Goal: Find specific page/section: Find specific page/section

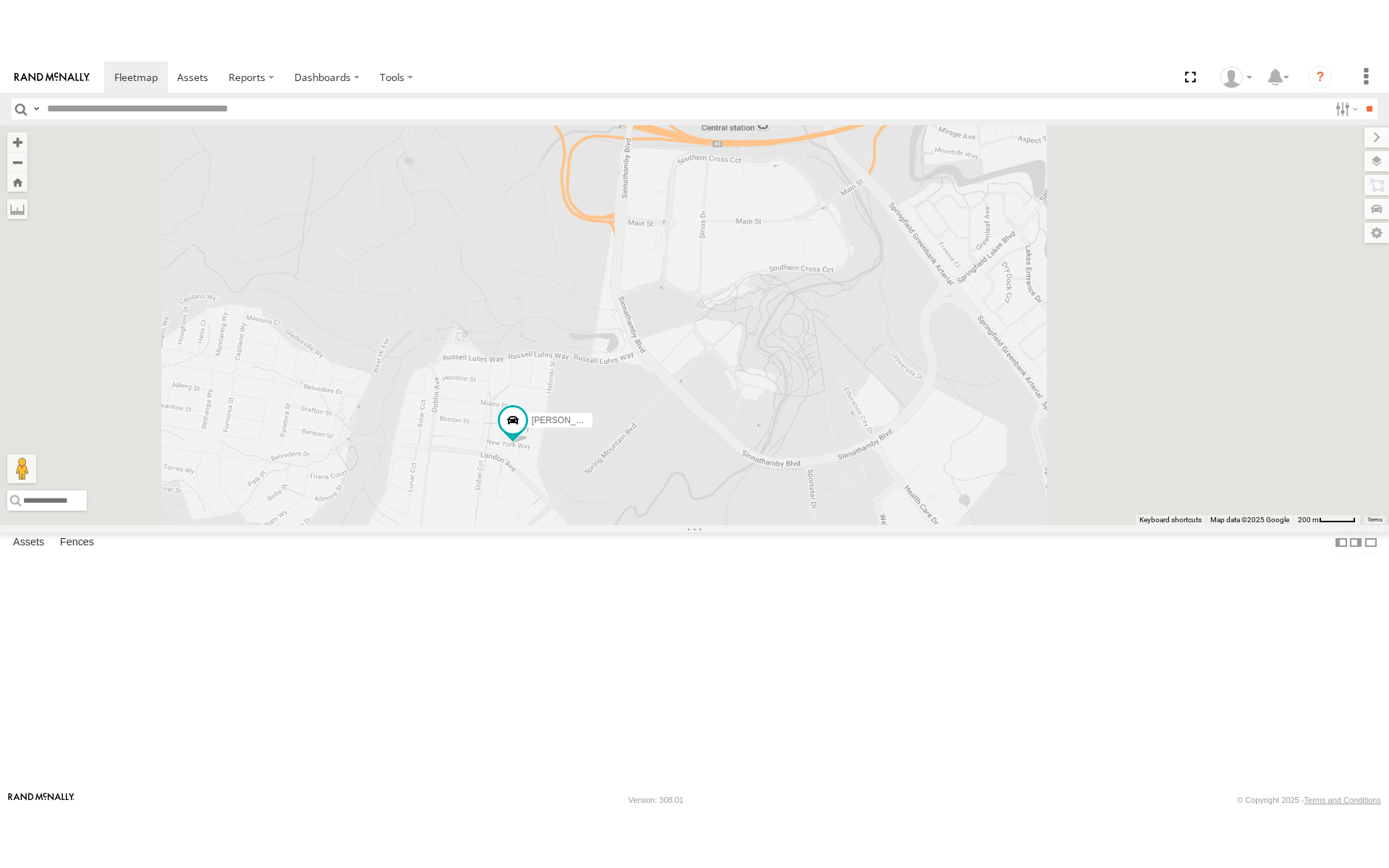
scroll to position [116, 0]
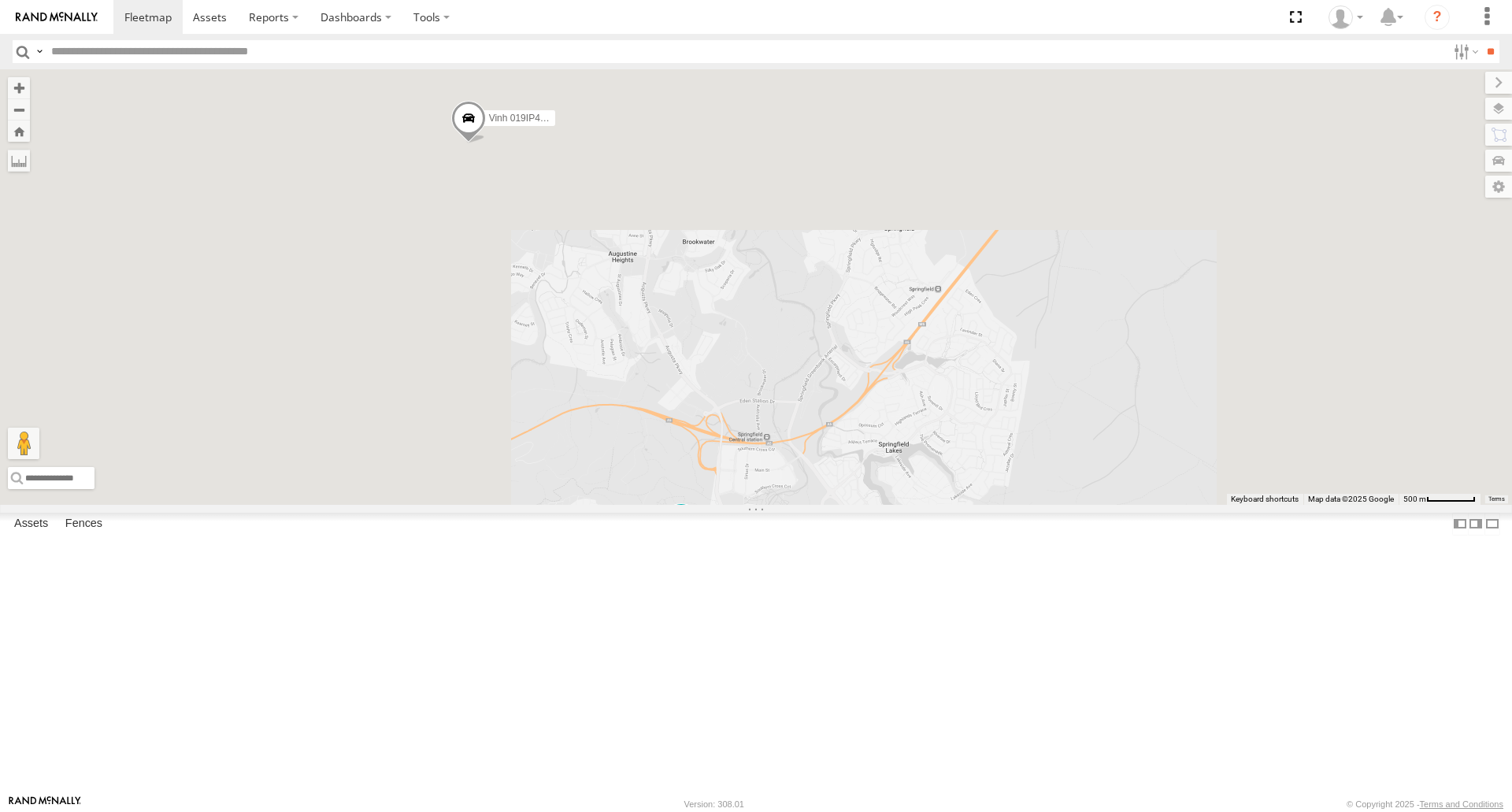
drag, startPoint x: 678, startPoint y: 287, endPoint x: 846, endPoint y: 555, distance: 316.3
click at [847, 504] on div "Jace Seumanu - 842JY2 Mitchell B - Corolla Hatch Alex - 347FB3 Jack - 348FB3 Na…" at bounding box center [756, 286] width 1512 height 435
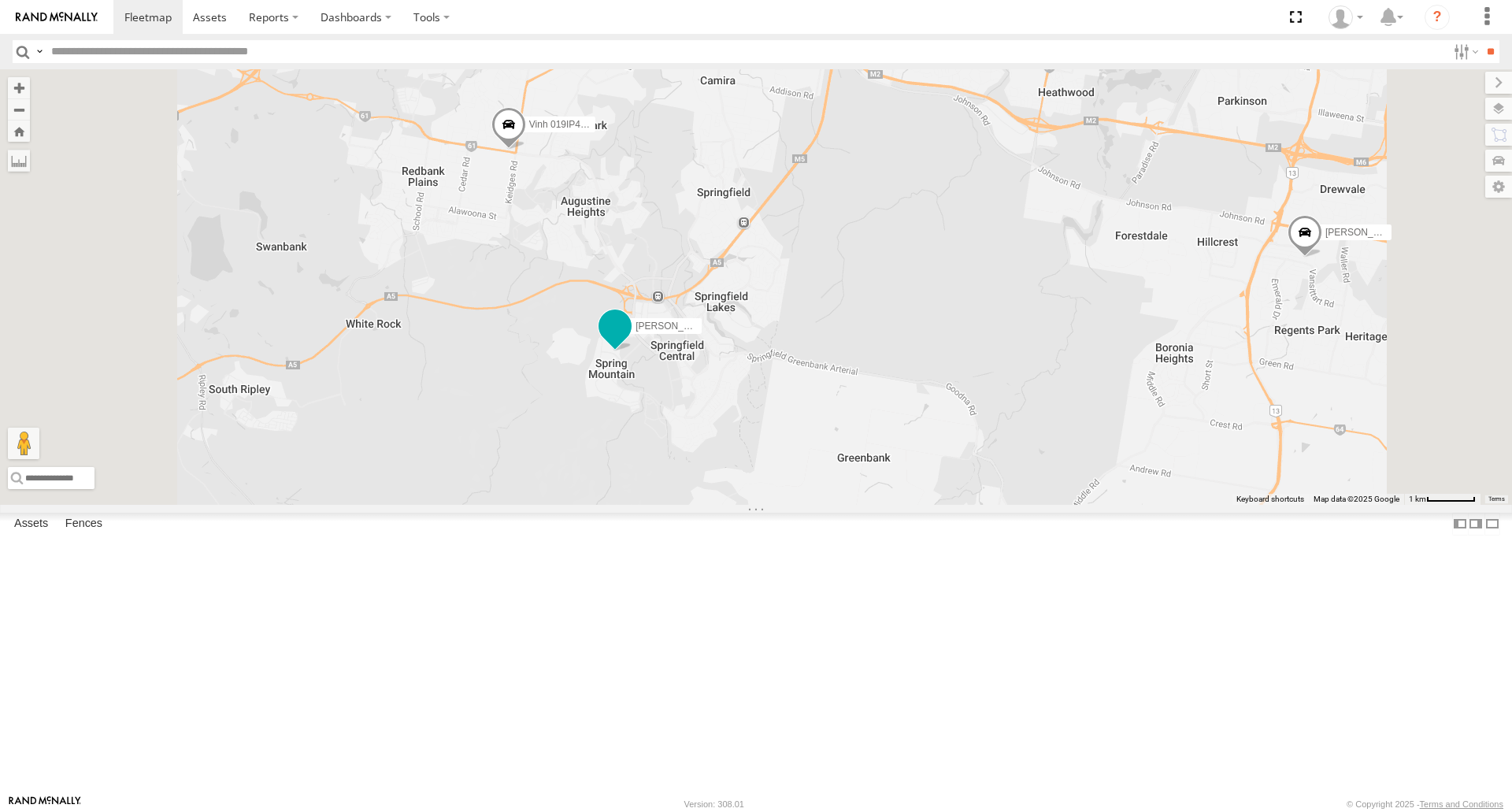
drag, startPoint x: 849, startPoint y: 459, endPoint x: 900, endPoint y: 517, distance: 77.2
click at [900, 504] on div "Jace Seumanu - 842JY2 Mitchell B - Corolla Hatch Alex - 347FB3 Jack - 348FB3 Na…" at bounding box center [756, 286] width 1512 height 435
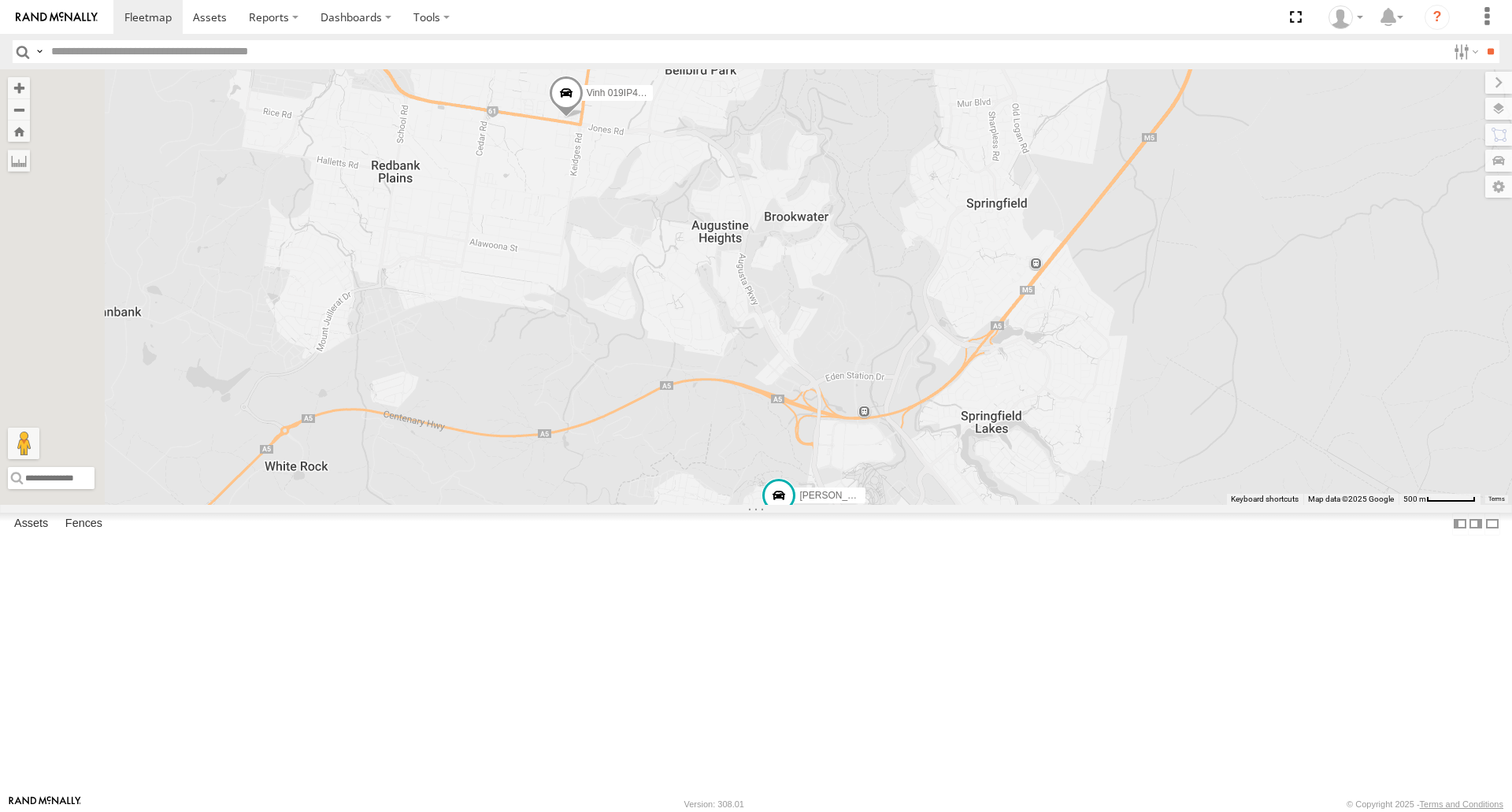
drag, startPoint x: 950, startPoint y: 452, endPoint x: 933, endPoint y: 430, distance: 27.8
click at [933, 430] on div "Jace Seumanu - 842JY2 Mitchell B - Corolla Hatch Alex - 347FB3 Jack - 348FB3 Na…" at bounding box center [756, 286] width 1512 height 435
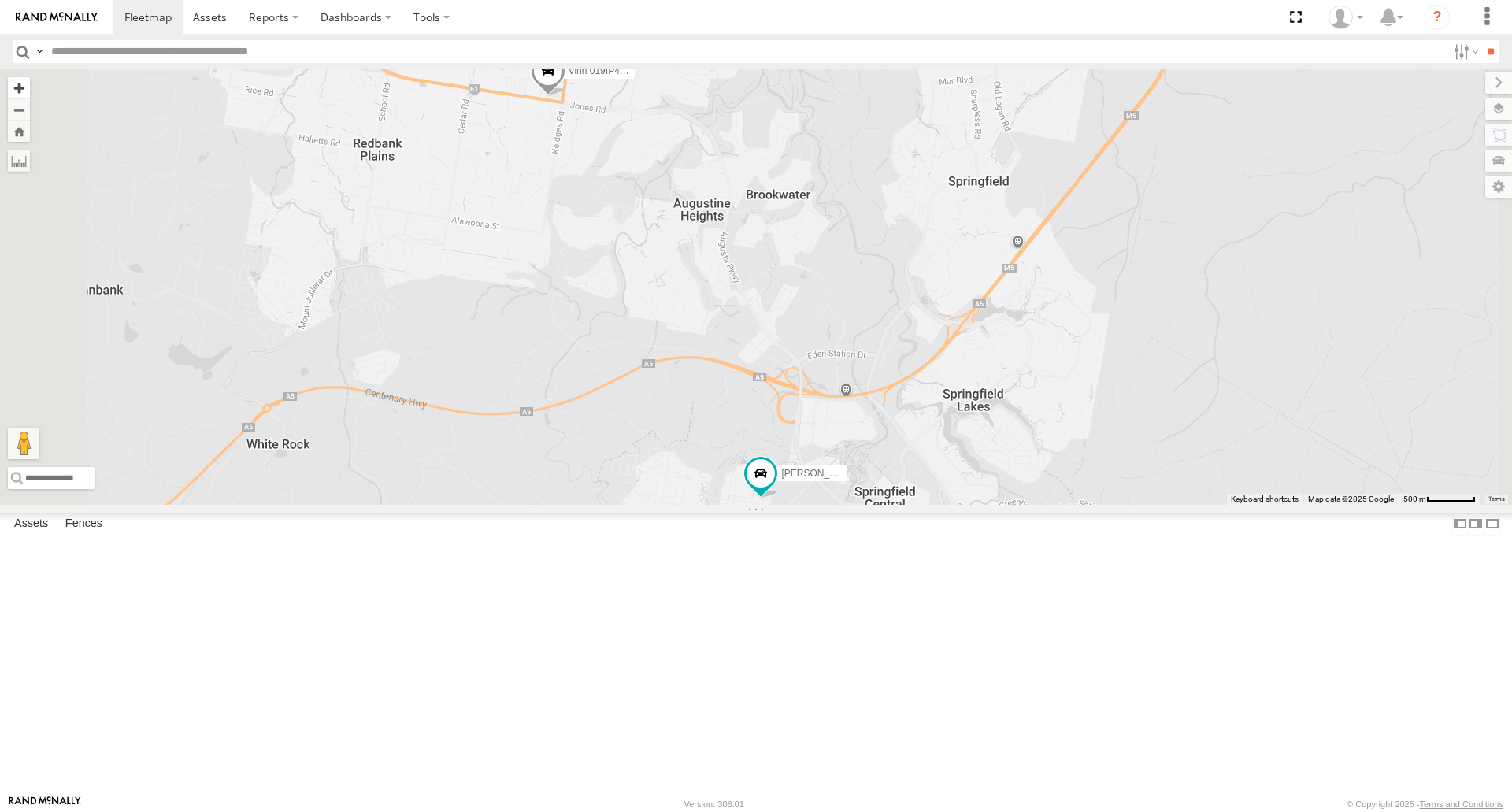
drag, startPoint x: 399, startPoint y: 94, endPoint x: 414, endPoint y: 88, distance: 16.2
click at [400, 94] on div "Jace Seumanu - 842JY2 Mitchell B - Corolla Hatch Alex - 347FB3 Jack - 348FB3 Na…" at bounding box center [756, 286] width 1512 height 435
click at [30, 88] on button "Zoom in" at bounding box center [18, 88] width 22 height 21
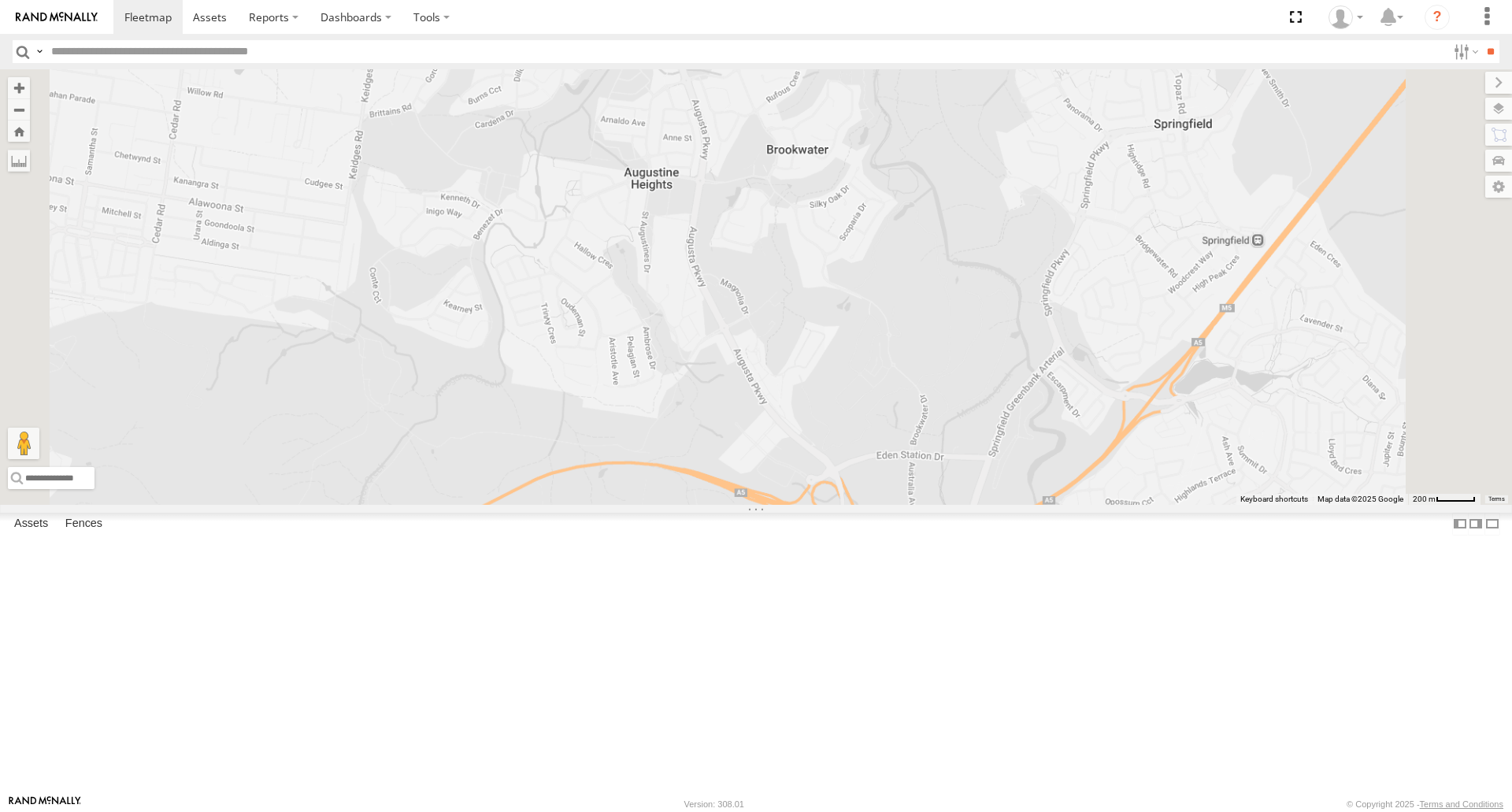
drag, startPoint x: 631, startPoint y: 180, endPoint x: 631, endPoint y: 214, distance: 34.0
click at [631, 215] on div "Jace Seumanu - 842JY2 Mitchell B - Corolla Hatch Alex - 347FB3 Jack - 348FB3 Na…" at bounding box center [756, 286] width 1512 height 435
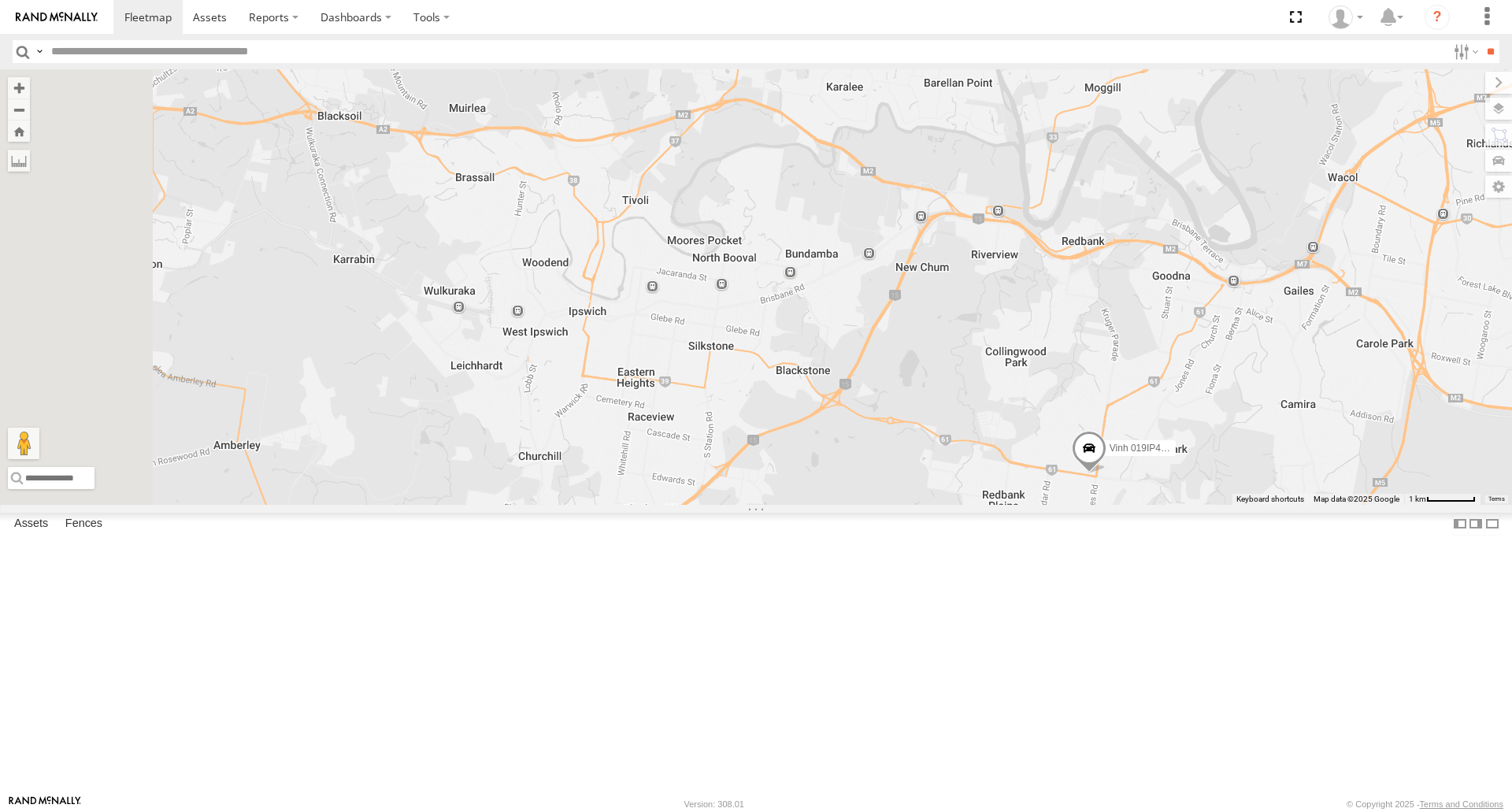
drag, startPoint x: 1354, startPoint y: 492, endPoint x: 1511, endPoint y: 726, distance: 281.8
click at [1511, 504] on div "Jace Seumanu - 842JY2 Mitchell B - Corolla Hatch Alex - 347FB3 Jack - 348FB3 Na…" at bounding box center [756, 286] width 1512 height 435
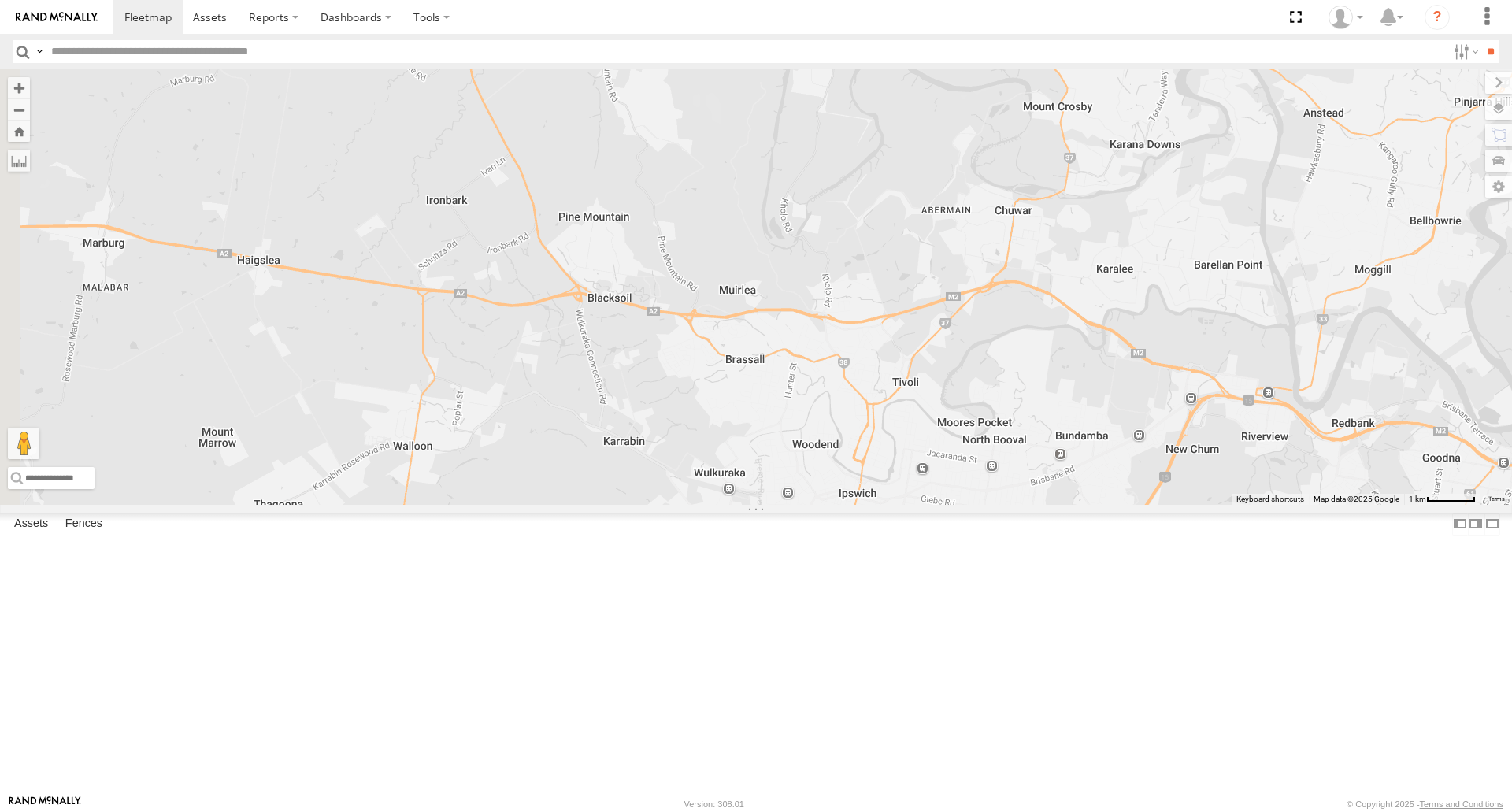
drag, startPoint x: 1247, startPoint y: 663, endPoint x: 1511, endPoint y: 843, distance: 319.5
click at [1511, 811] on html at bounding box center [756, 406] width 1512 height 812
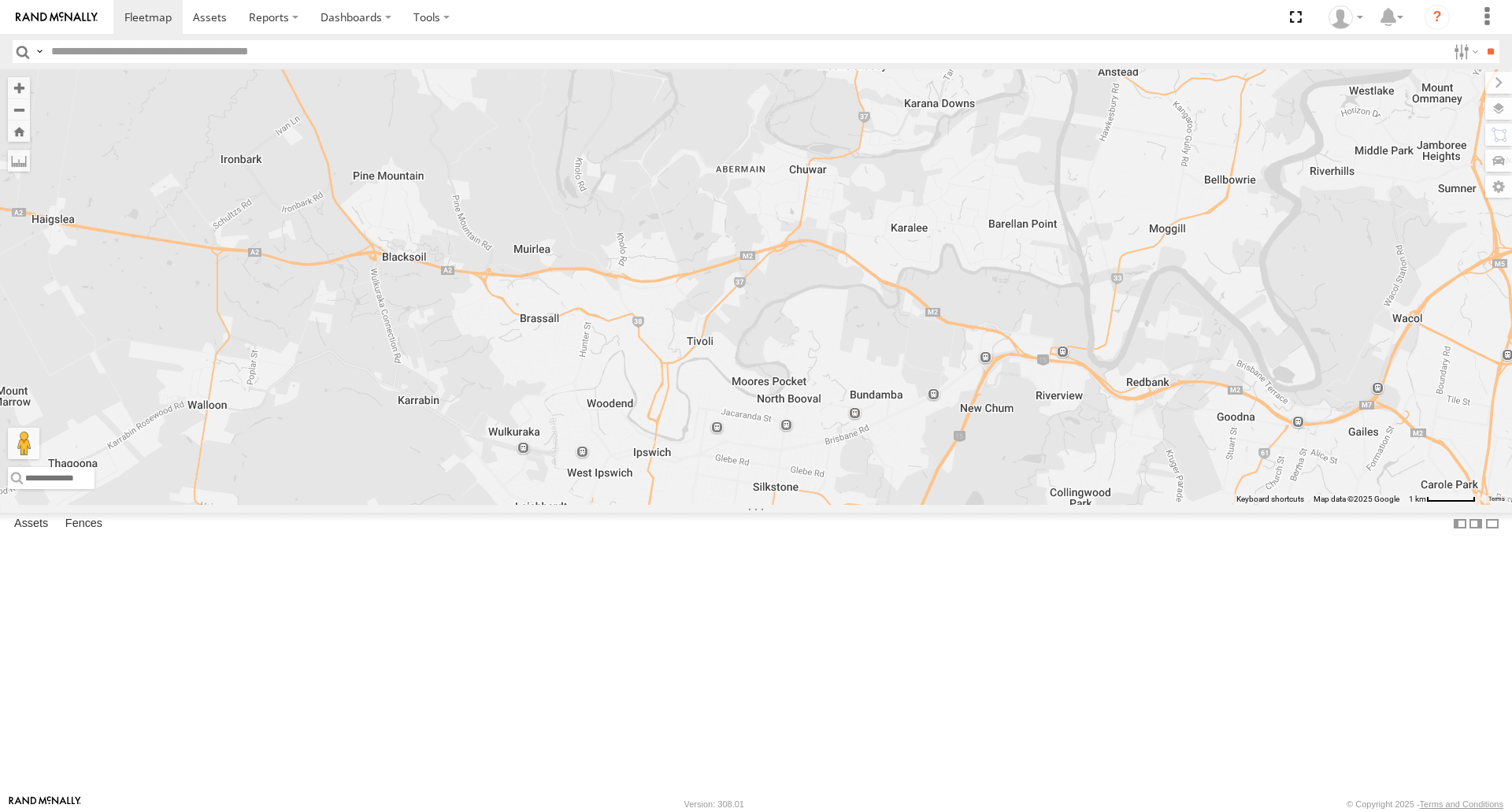
drag, startPoint x: 1256, startPoint y: 620, endPoint x: 1016, endPoint y: 564, distance: 246.4
click at [1024, 504] on div "Jace Seumanu - 842JY2 Mitchell B - Corolla Hatch Alex - 347FB3 Jack - 348FB3 Na…" at bounding box center [756, 286] width 1512 height 435
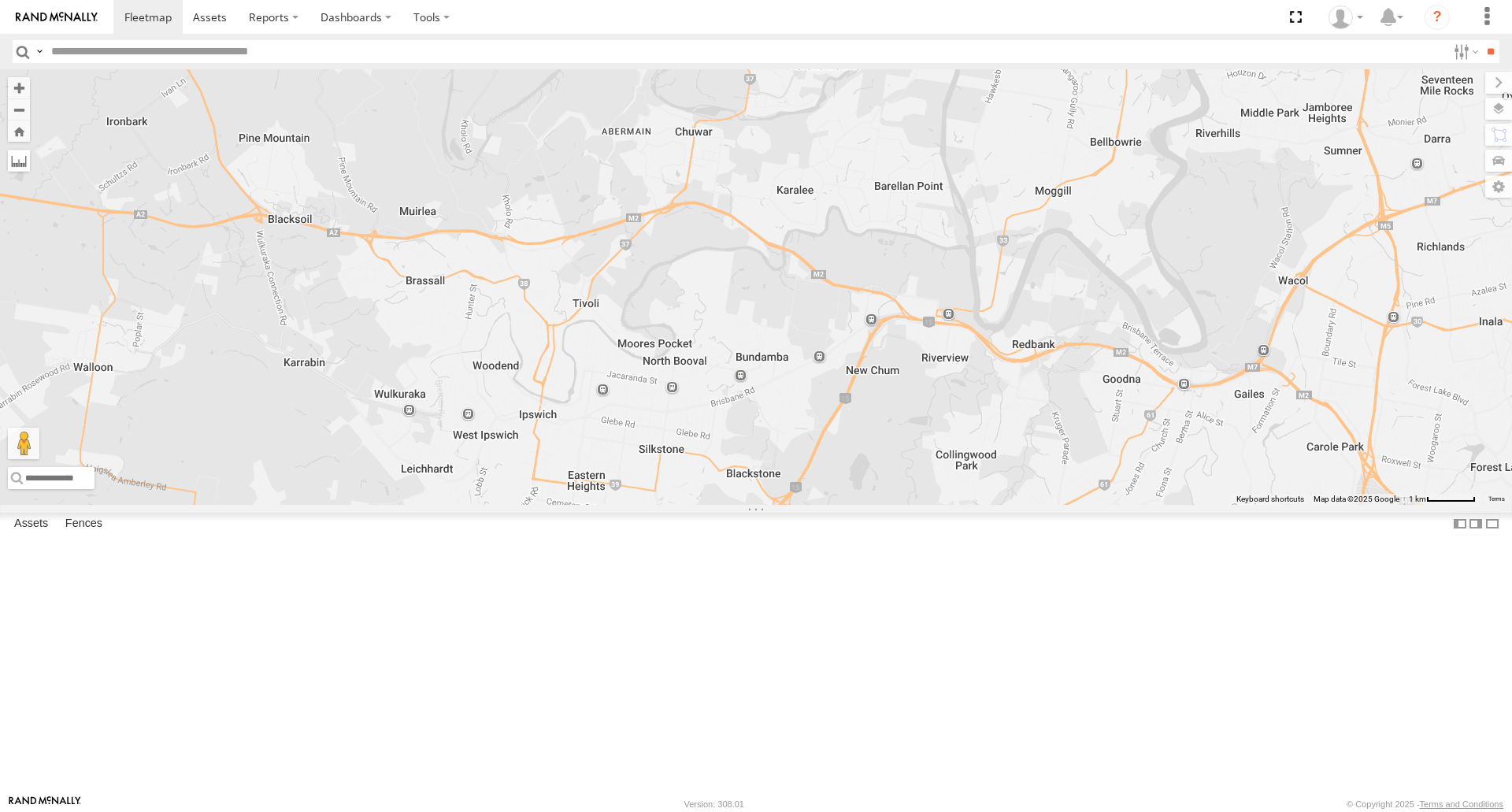
click at [30, 166] on label at bounding box center [18, 160] width 22 height 22
click at [0, 0] on label at bounding box center [0, 0] width 0 height 0
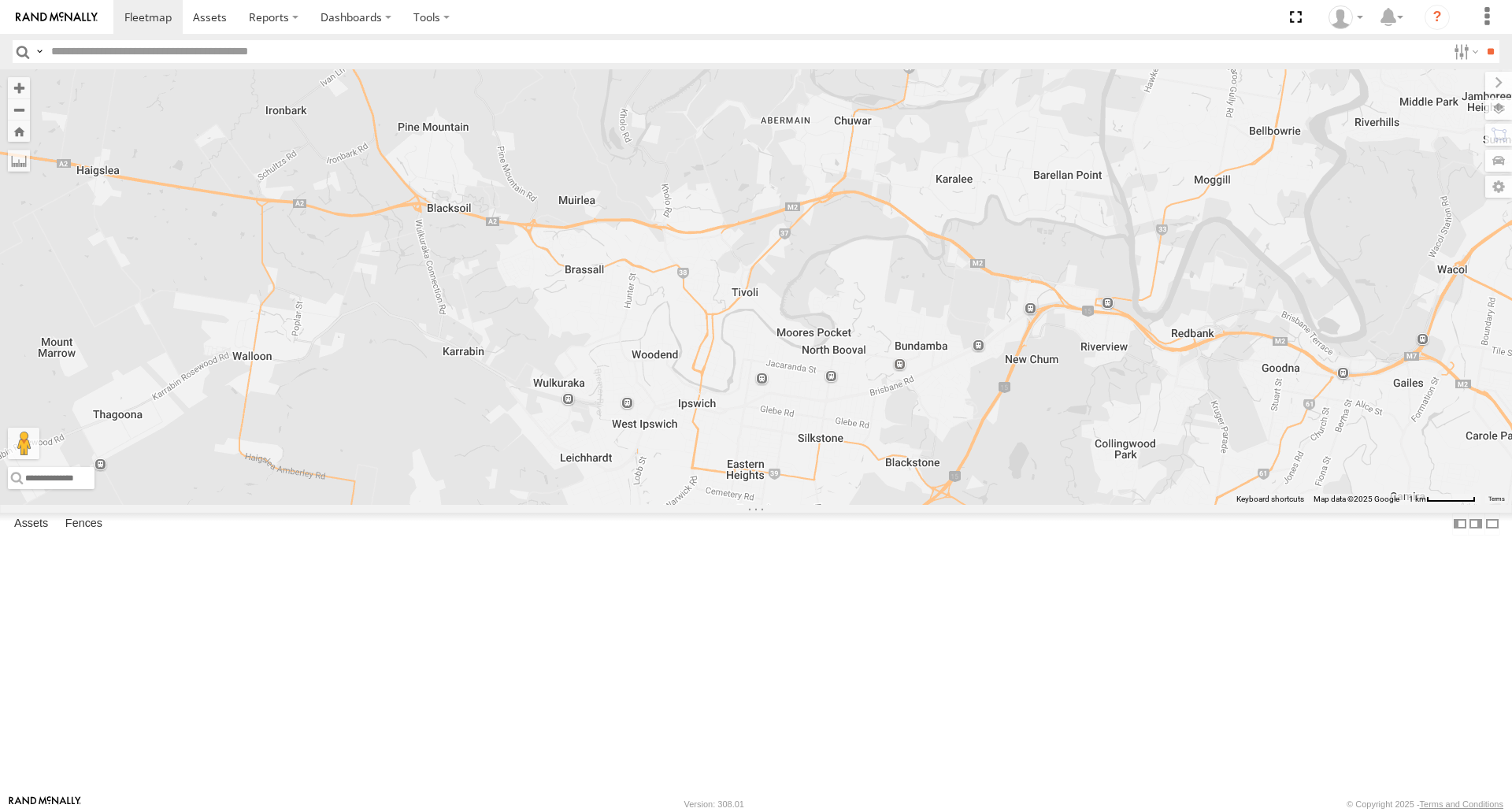
drag, startPoint x: 668, startPoint y: 511, endPoint x: 792, endPoint y: 456, distance: 135.7
click at [798, 496] on div "Jace Seumanu - 842JY2 Mitchell B - Corolla Hatch Alex - 347FB3 Jack - 348FB3 Na…" at bounding box center [756, 286] width 1512 height 435
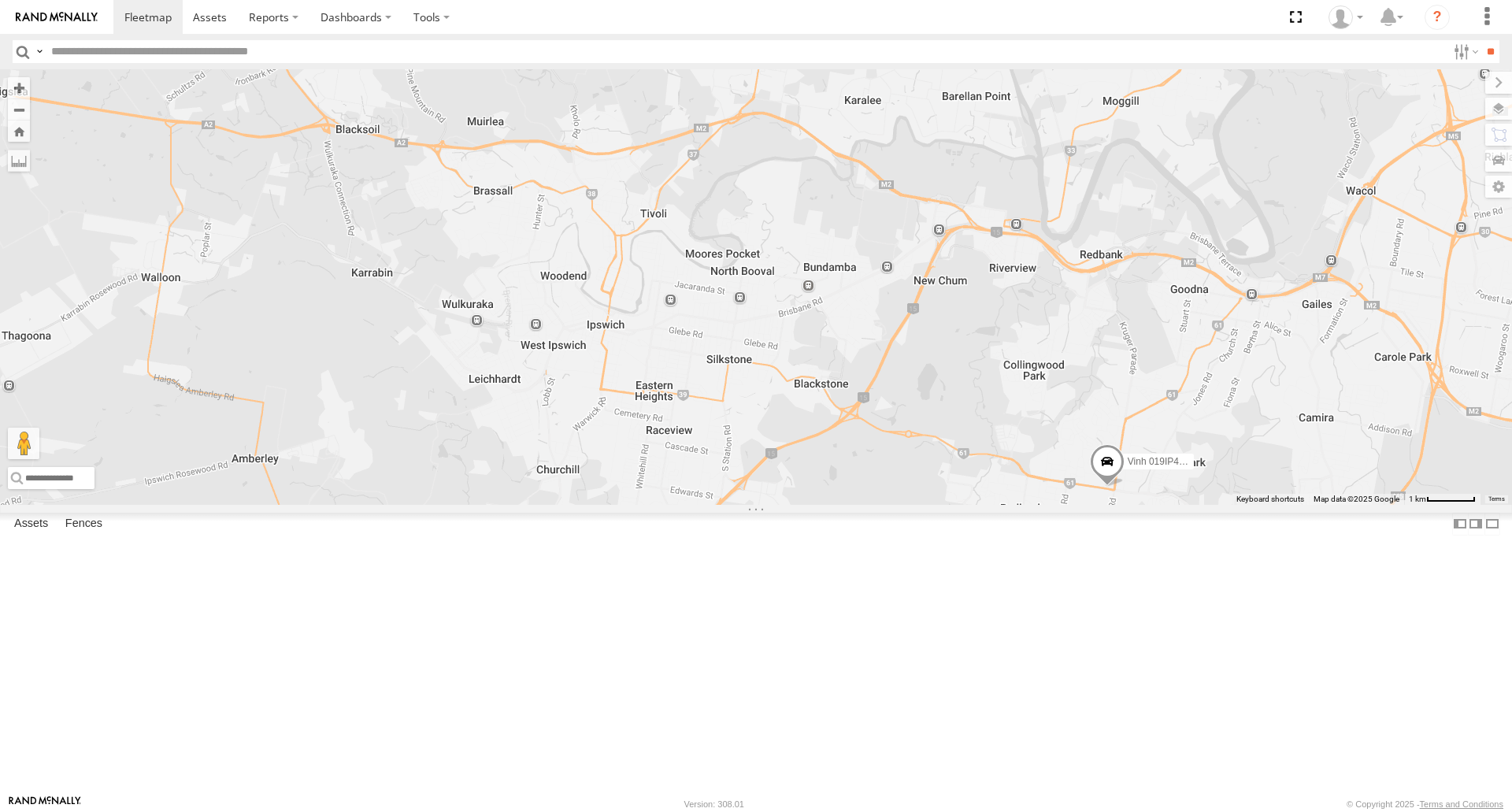
drag, startPoint x: 707, startPoint y: 365, endPoint x: 613, endPoint y: 436, distance: 117.8
click at [612, 437] on div "Jace Seumanu - 842JY2 Mitchell B - Corolla Hatch Alex - 347FB3 Jack - 348FB3 Na…" at bounding box center [756, 286] width 1512 height 435
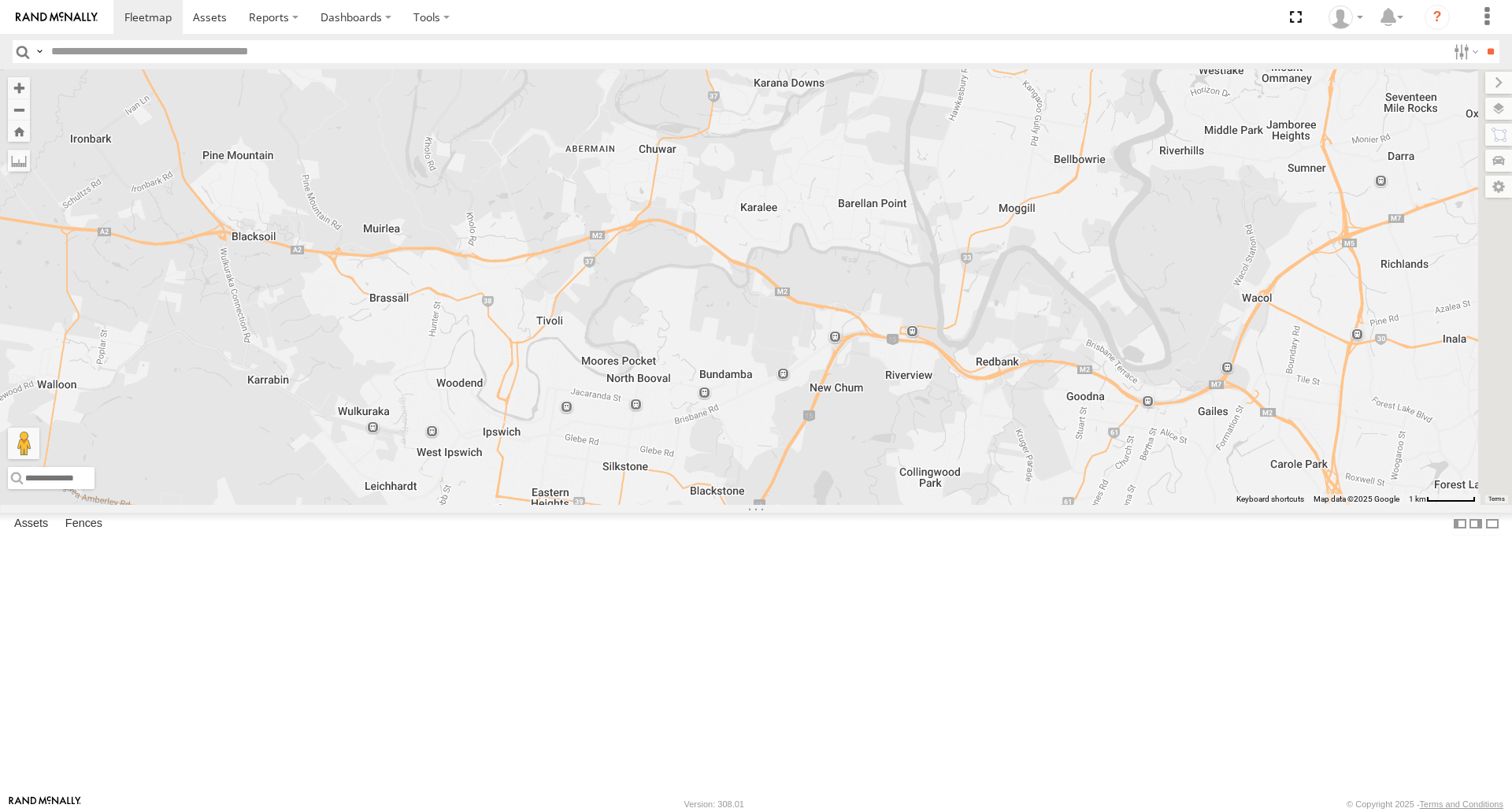
click at [0, 0] on label at bounding box center [0, 0] width 0 height 0
click at [30, 168] on label at bounding box center [18, 160] width 22 height 22
click at [1299, 19] on span at bounding box center [1294, 17] width 32 height 34
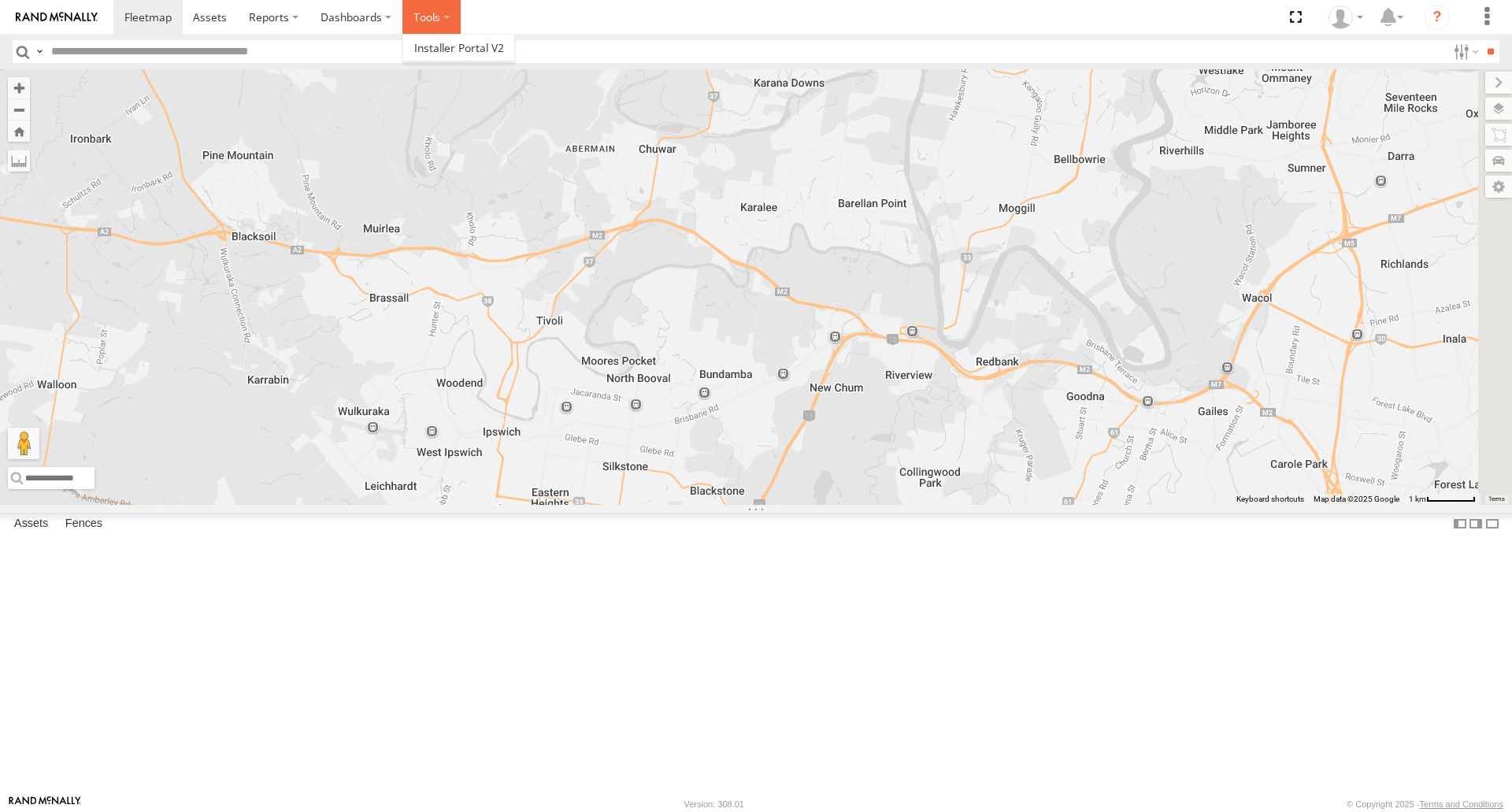
click at [431, 13] on label at bounding box center [432, 17] width 58 height 34
click at [336, 24] on label "Dashboards" at bounding box center [356, 17] width 93 height 34
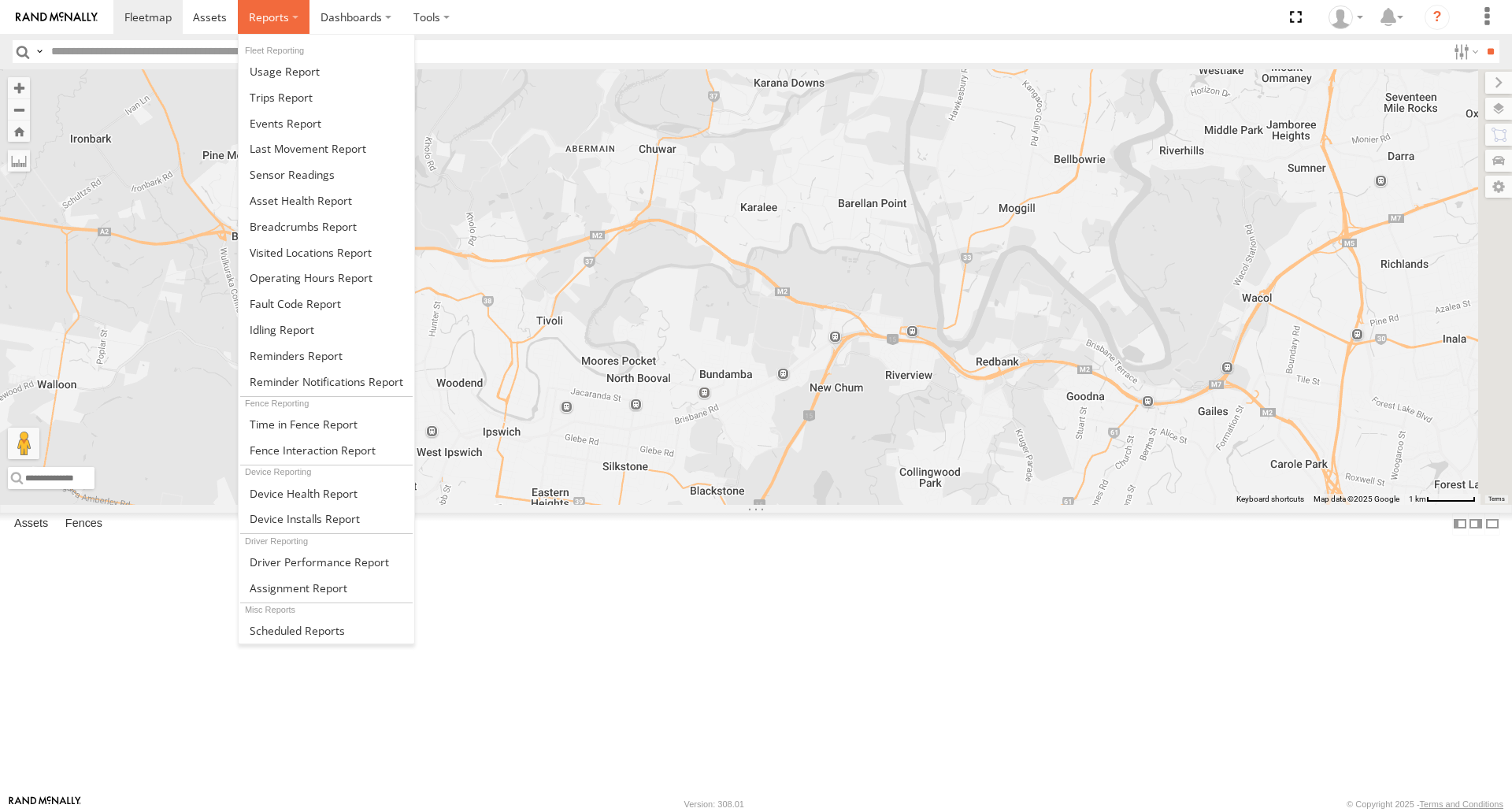
click at [293, 20] on label at bounding box center [274, 17] width 72 height 34
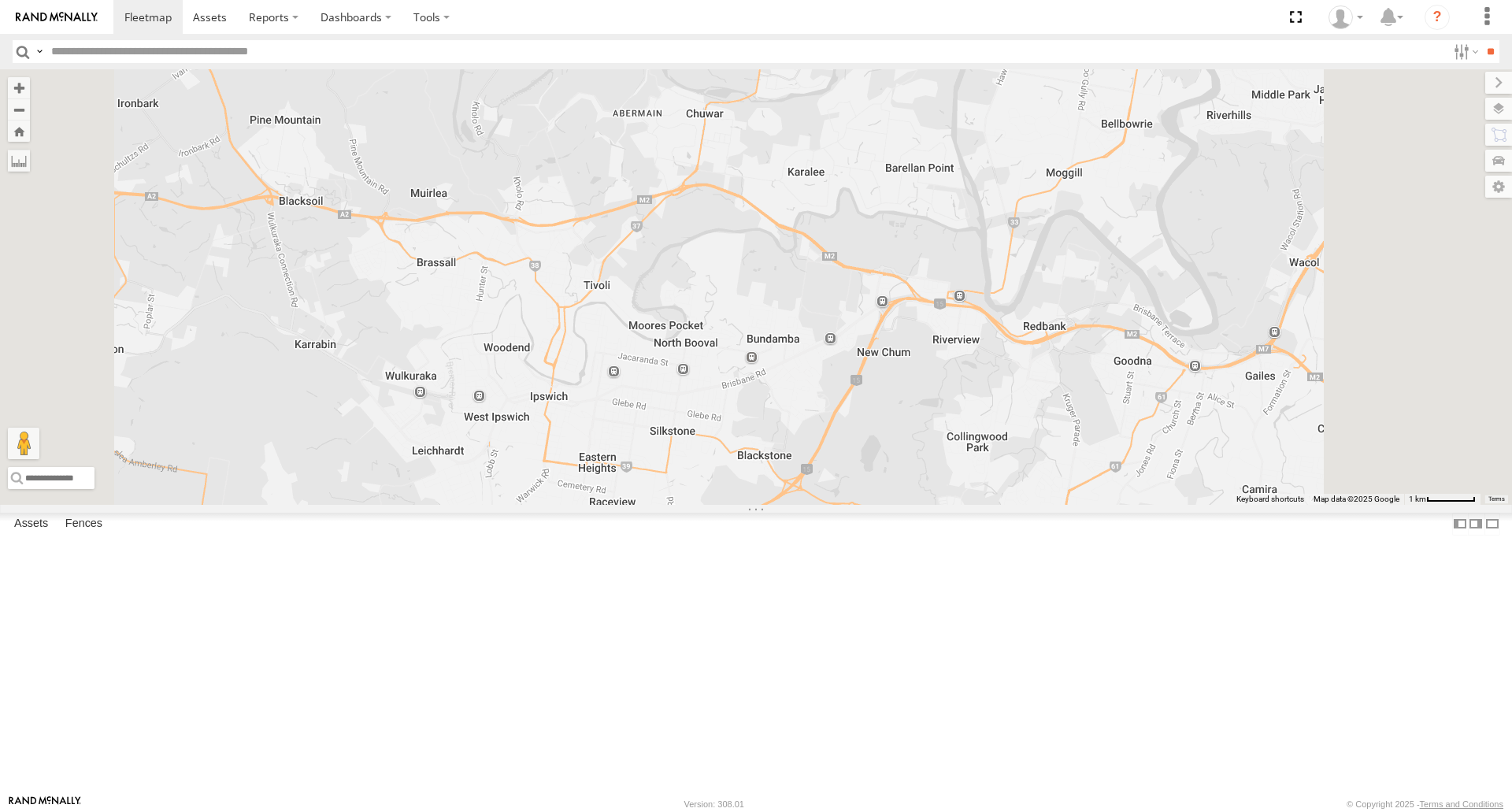
click at [794, 444] on div "Vinh 019IP4 - Hilux" at bounding box center [756, 286] width 1512 height 435
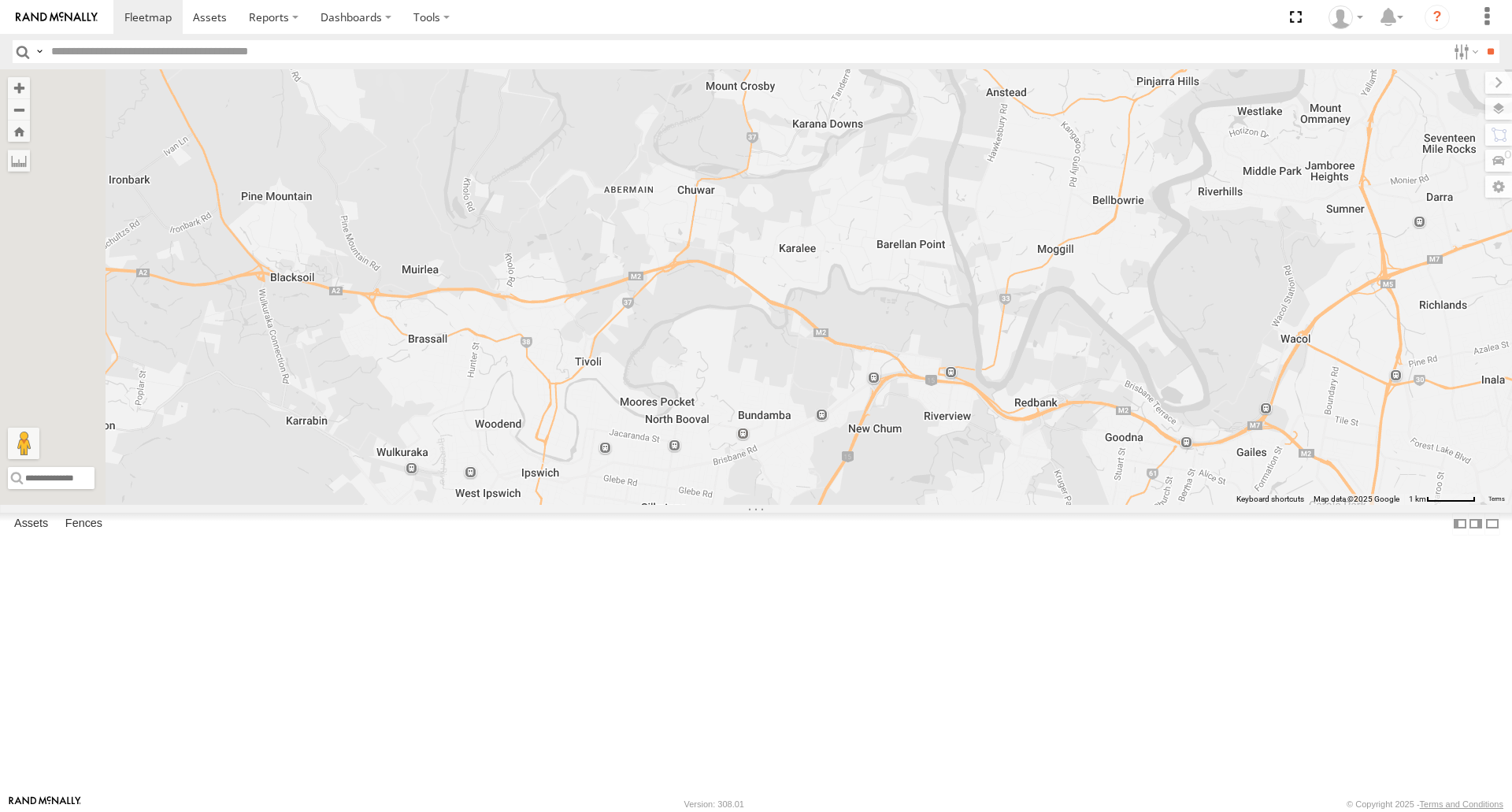
drag, startPoint x: 794, startPoint y: 442, endPoint x: 786, endPoint y: 517, distance: 75.4
click at [786, 504] on div "Vinh 019IP4 - Hilux" at bounding box center [756, 286] width 1512 height 435
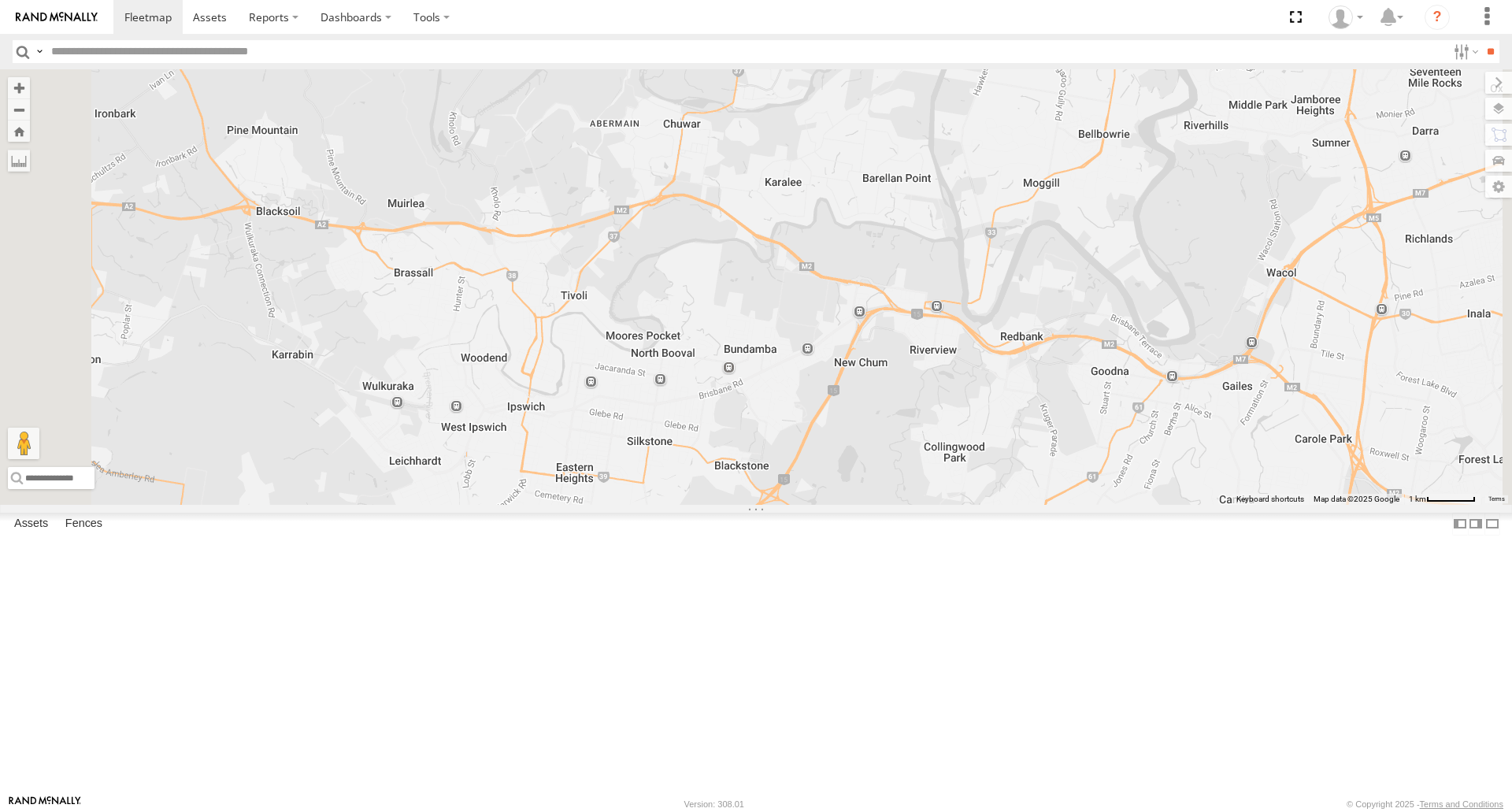
drag, startPoint x: 787, startPoint y: 512, endPoint x: 772, endPoint y: 453, distance: 60.9
click at [772, 453] on div "Vinh 019IP4 - Hilux" at bounding box center [756, 286] width 1512 height 435
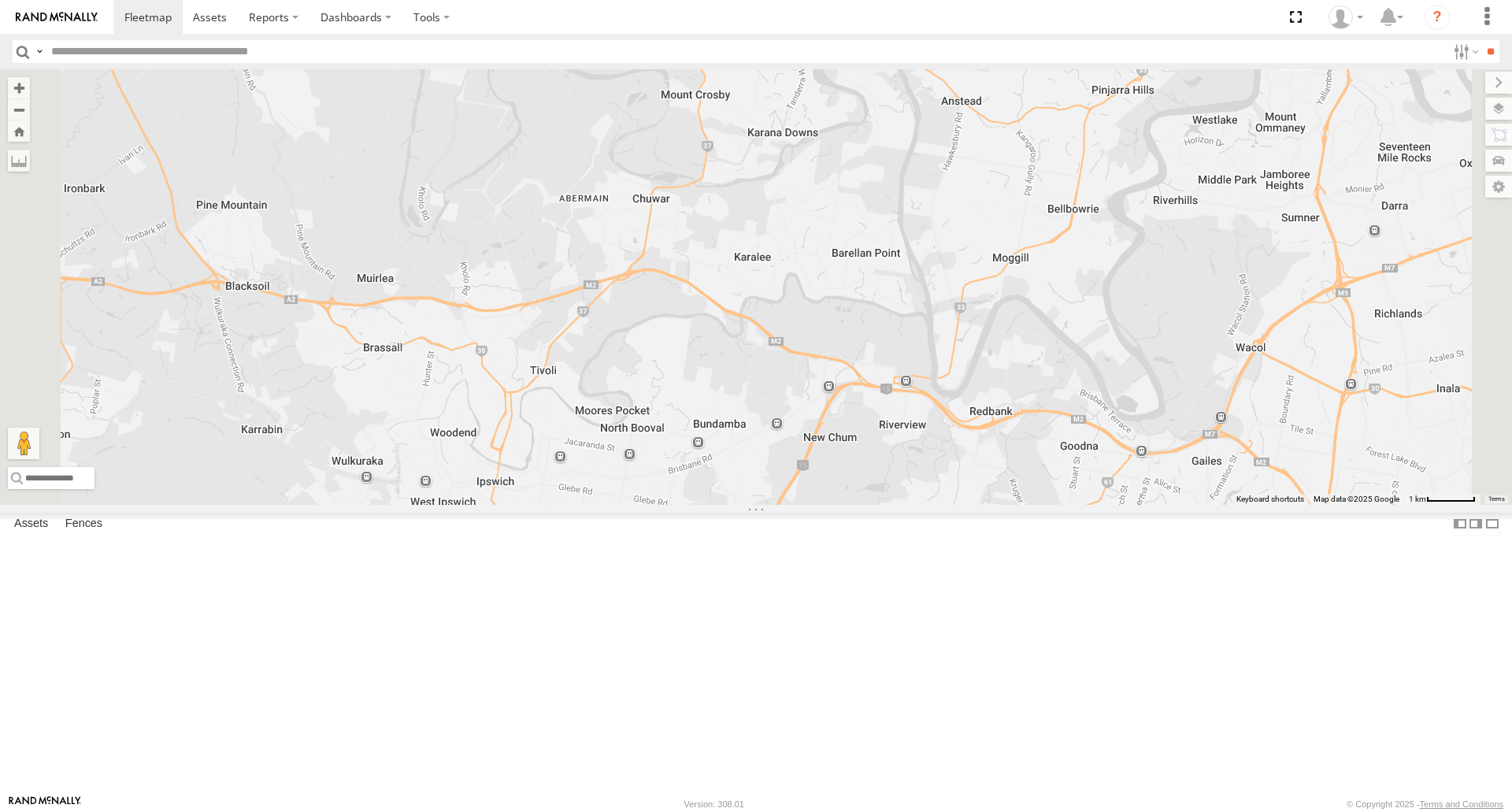
drag, startPoint x: 772, startPoint y: 453, endPoint x: 741, endPoint y: 537, distance: 89.5
click at [741, 504] on div "Vinh 019IP4 - Hilux" at bounding box center [756, 286] width 1512 height 435
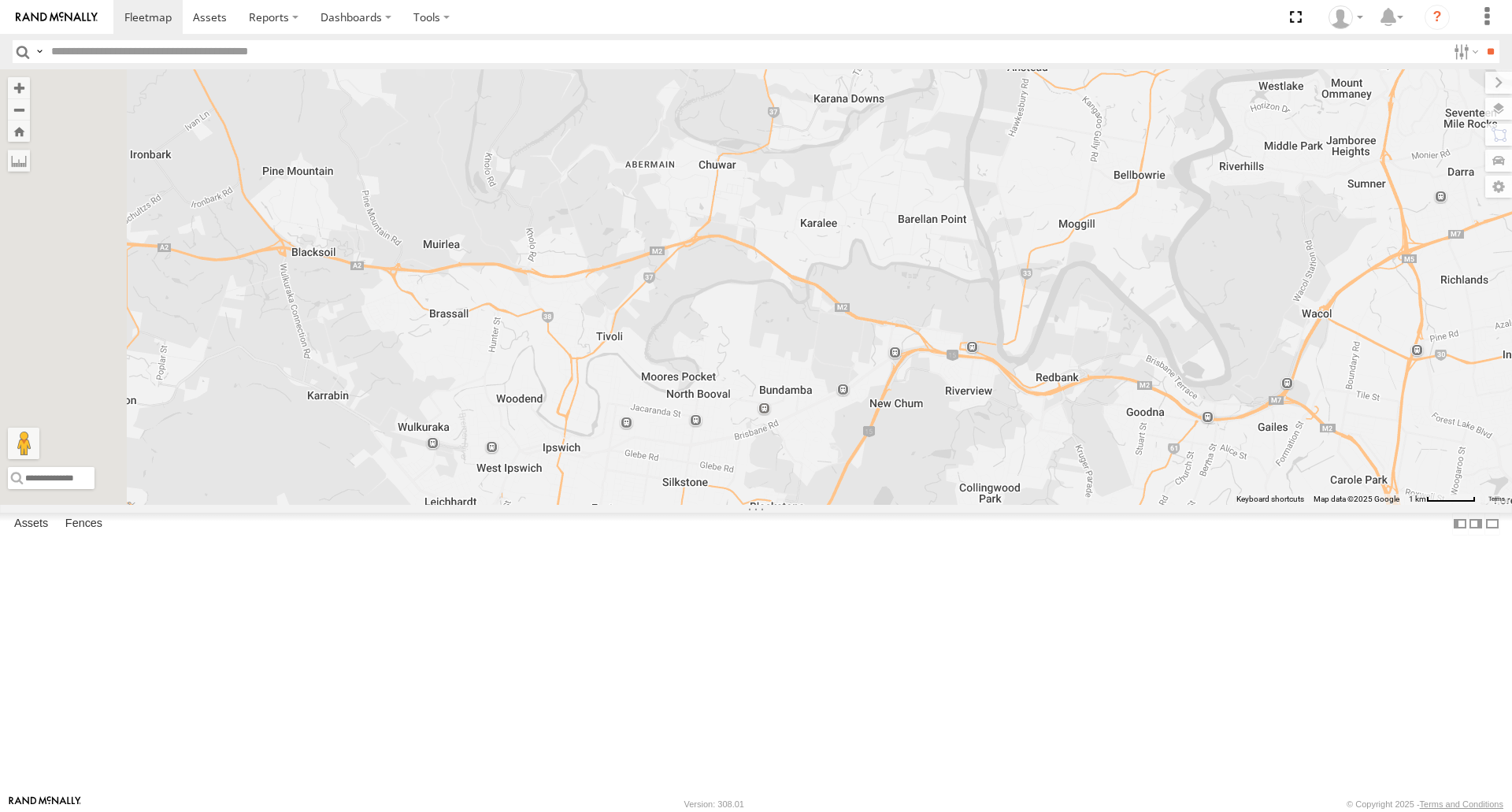
drag, startPoint x: 741, startPoint y: 529, endPoint x: 801, endPoint y: 482, distance: 76.2
click at [801, 482] on div "Vinh 019IP4 - Hilux" at bounding box center [756, 286] width 1512 height 435
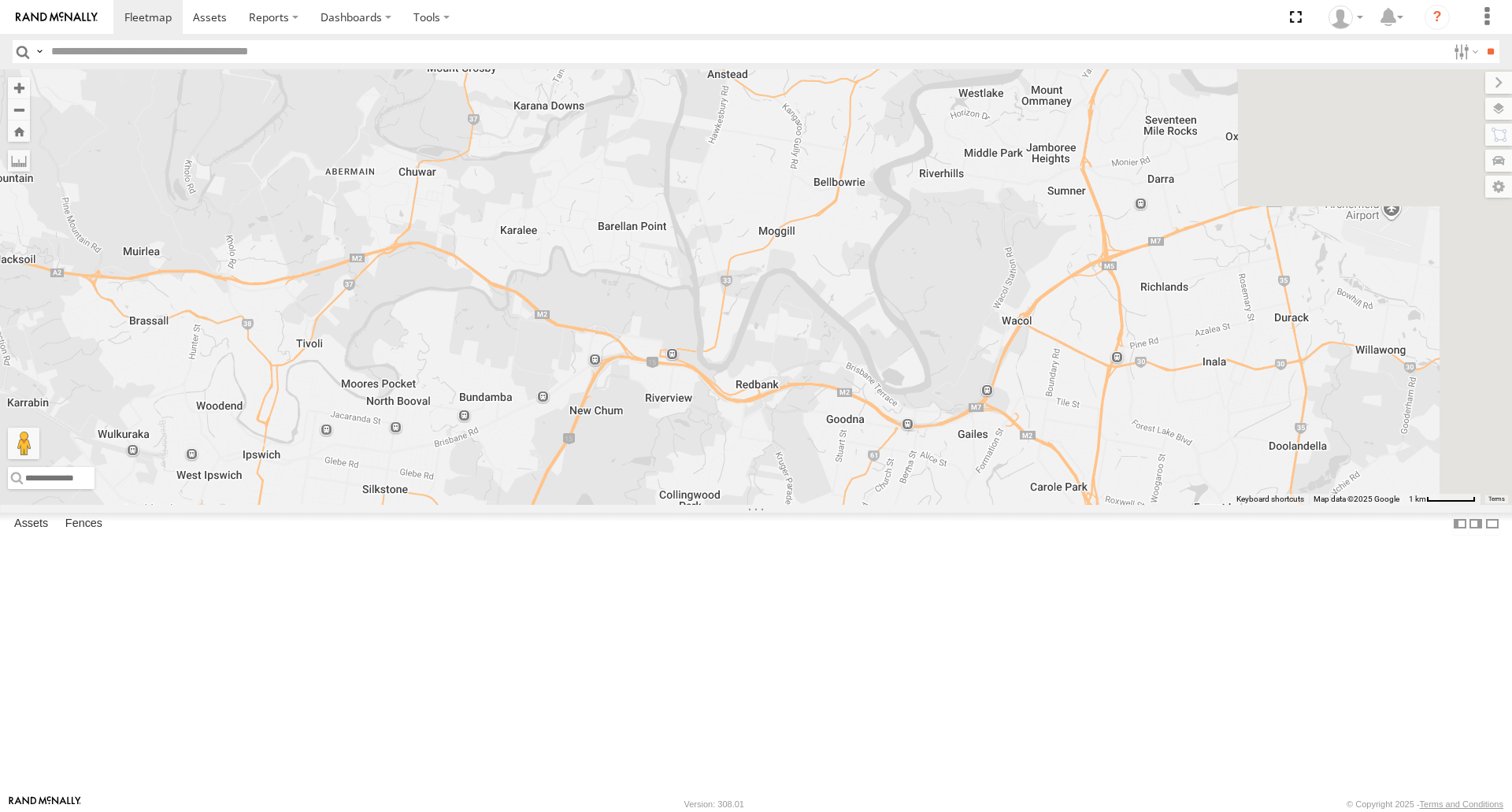
drag, startPoint x: 779, startPoint y: 565, endPoint x: 872, endPoint y: 397, distance: 192.0
click at [457, 504] on div "Vinh 019IP4 - Hilux" at bounding box center [756, 286] width 1512 height 435
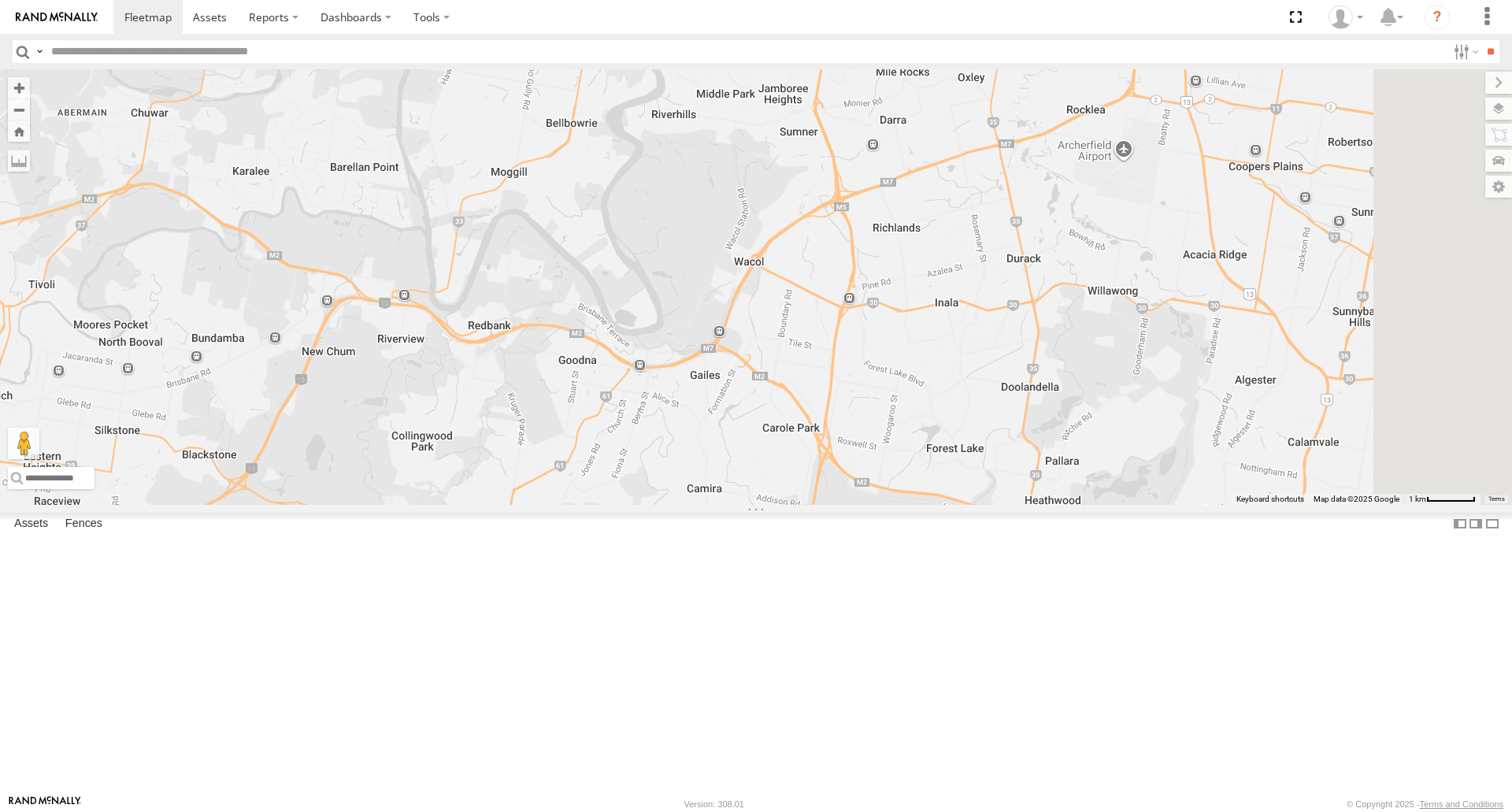
drag, startPoint x: 1047, startPoint y: 493, endPoint x: 845, endPoint y: 474, distance: 202.9
click at [845, 474] on div "Vinh 019IP4 - Hilux" at bounding box center [756, 286] width 1512 height 435
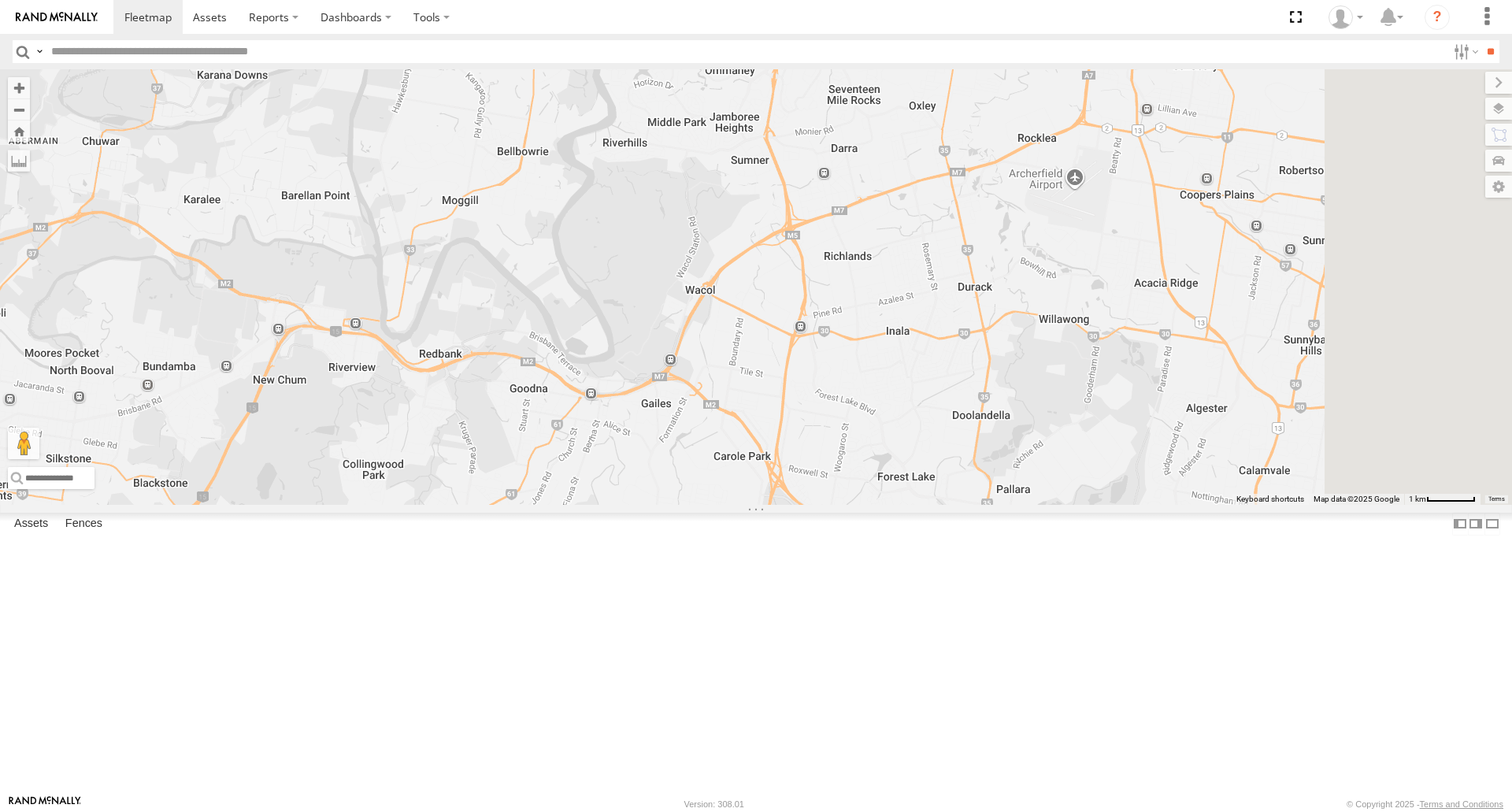
drag, startPoint x: 843, startPoint y: 474, endPoint x: 791, endPoint y: 514, distance: 65.6
click at [791, 504] on div "Vinh 019IP4 - Hilux Nathan - 017IP4" at bounding box center [756, 286] width 1512 height 435
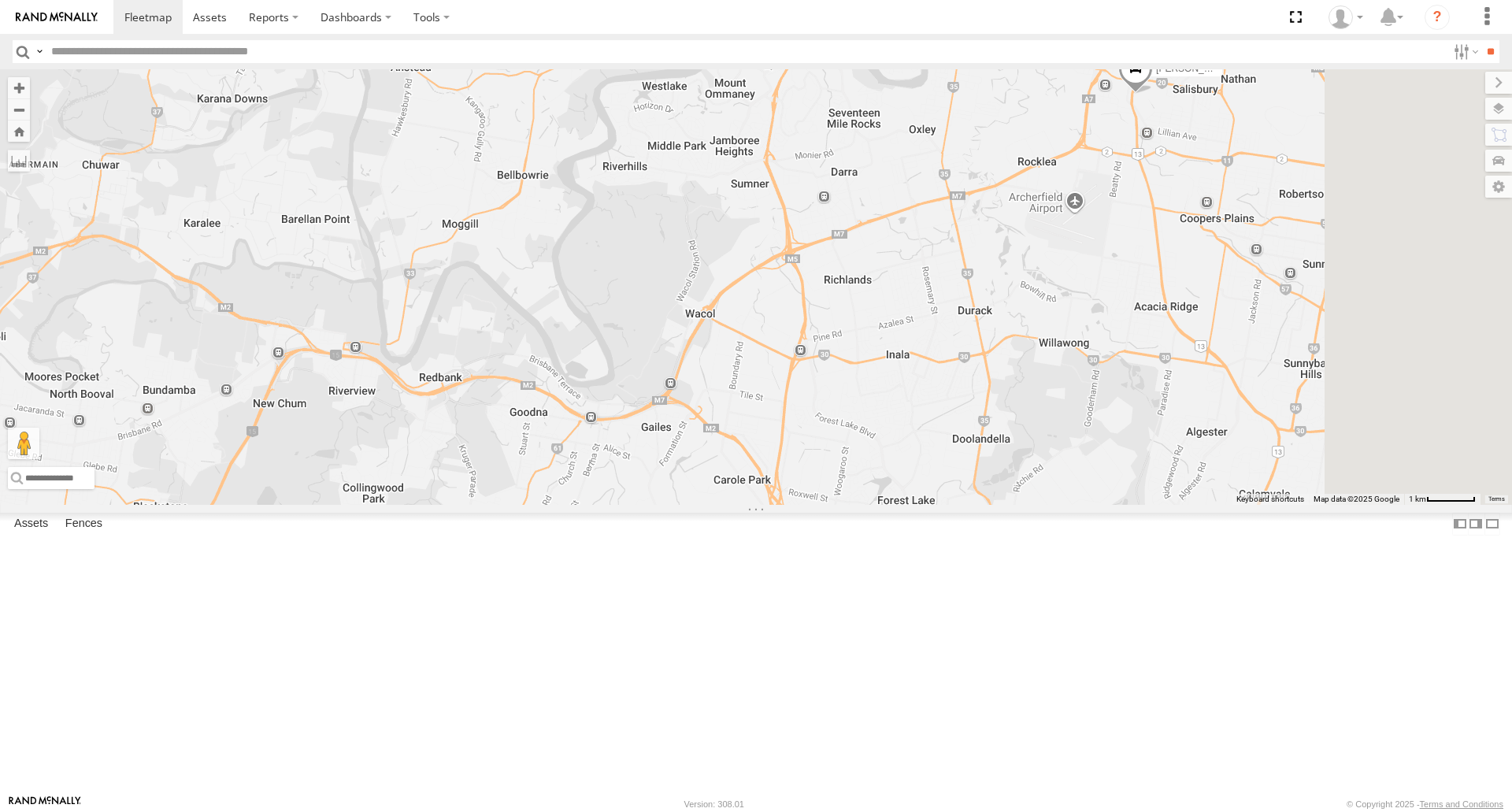
drag, startPoint x: 794, startPoint y: 507, endPoint x: 791, endPoint y: 527, distance: 20.2
click at [793, 504] on div "Vinh 019IP4 - Hilux Nathan - 017IP4" at bounding box center [756, 286] width 1512 height 435
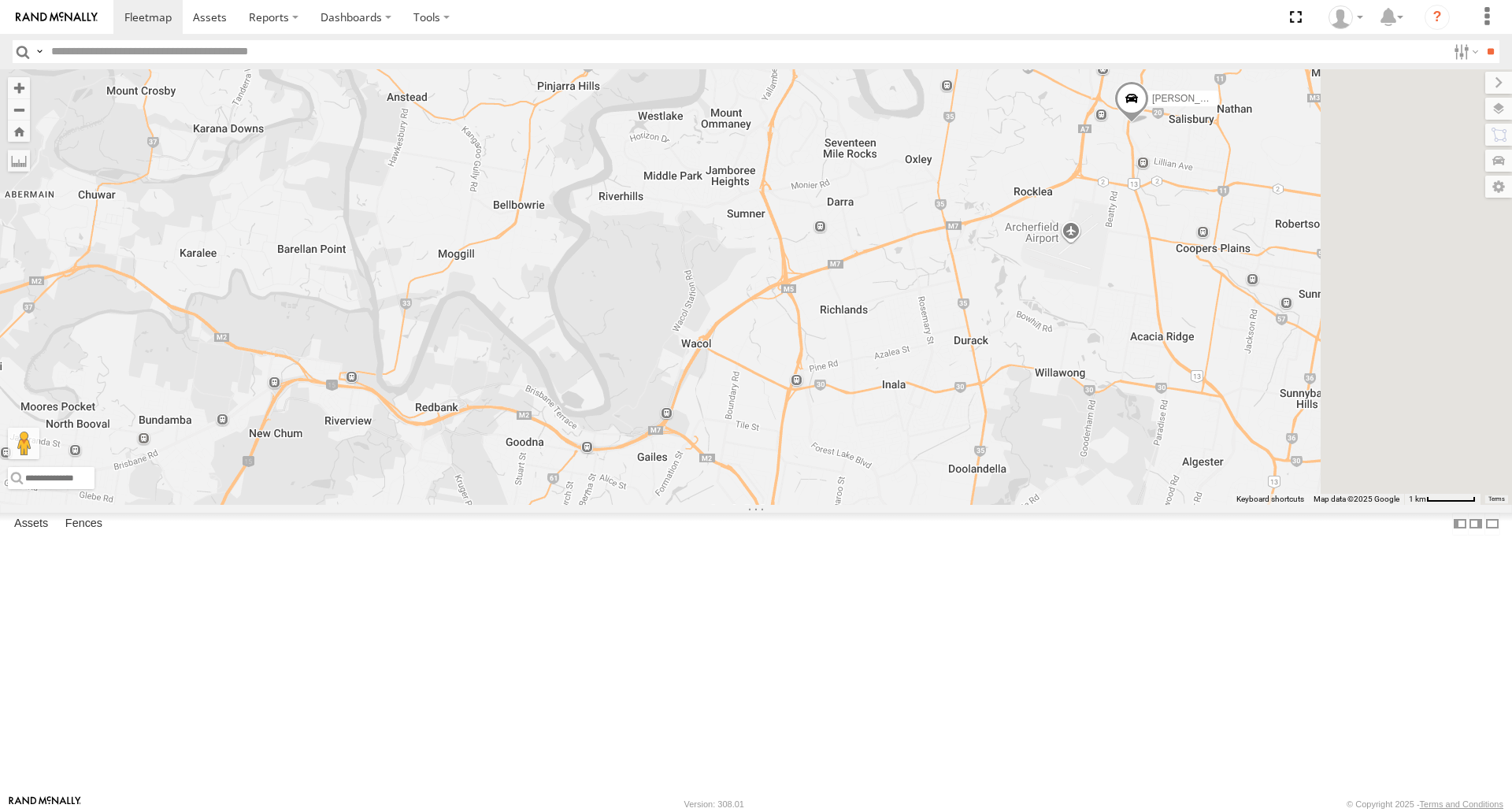
drag, startPoint x: 791, startPoint y: 527, endPoint x: 792, endPoint y: 542, distance: 15.0
click at [792, 504] on div "Vinh 019IP4 - Hilux Nathan - 017IP4" at bounding box center [756, 286] width 1512 height 435
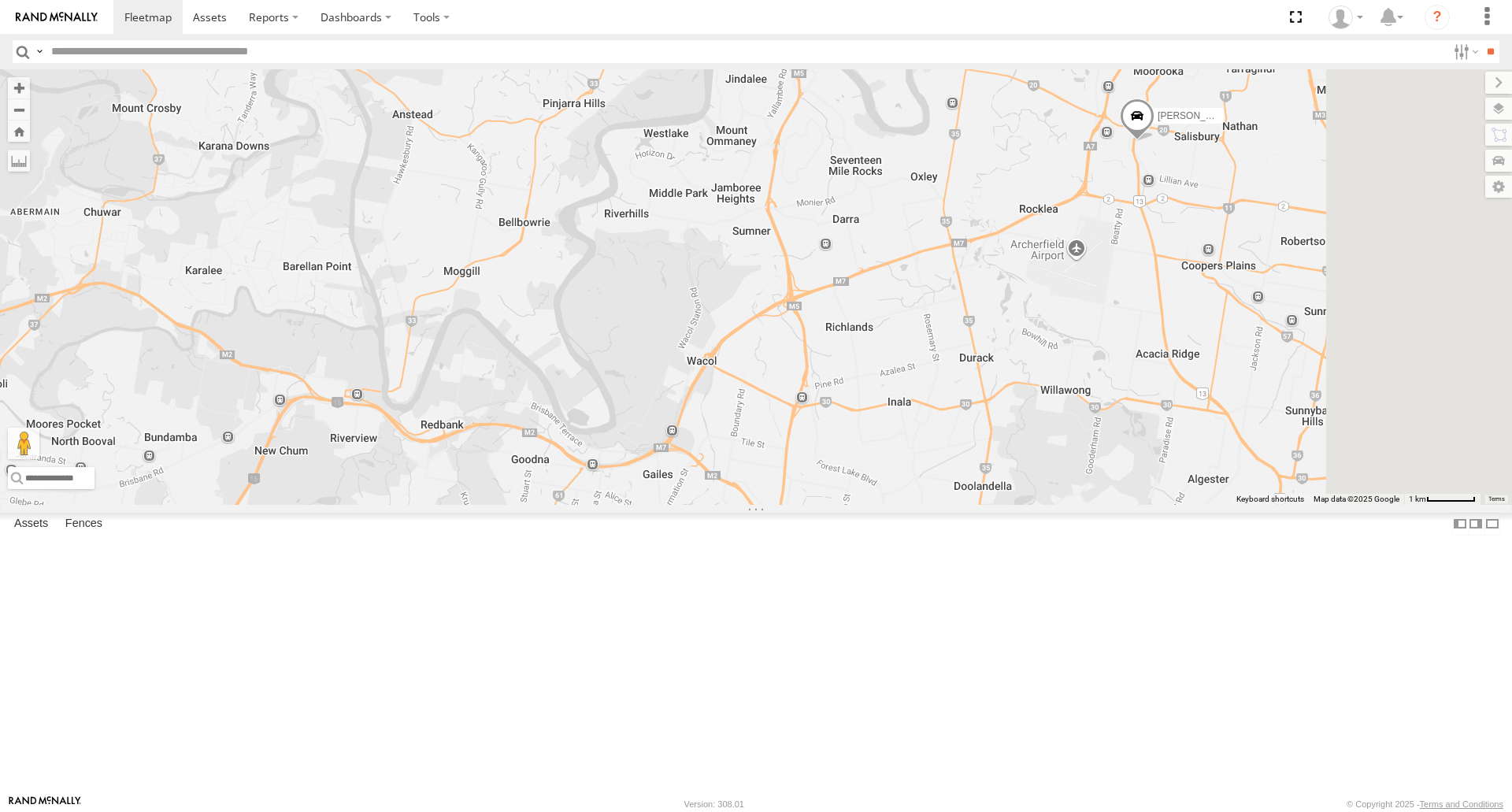
drag, startPoint x: 792, startPoint y: 498, endPoint x: 804, endPoint y: 540, distance: 43.7
click at [825, 504] on div "Vinh 019IP4 - Hilux Nathan - 017IP4" at bounding box center [756, 286] width 1512 height 435
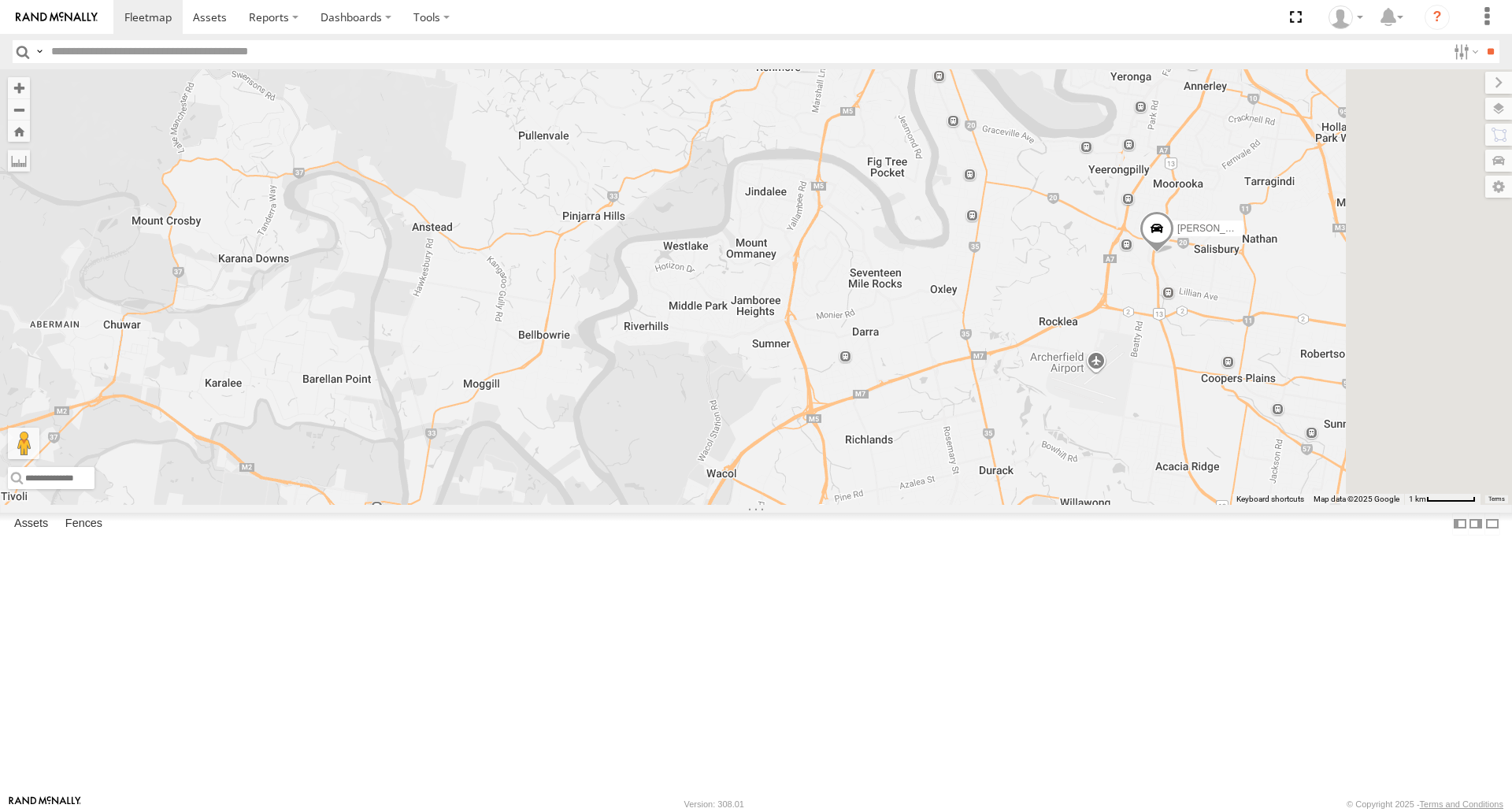
drag, startPoint x: 792, startPoint y: 561, endPoint x: 774, endPoint y: 592, distance: 35.8
click at [774, 504] on div "Vinh 019IP4 - Hilux Nathan - 017IP4" at bounding box center [756, 286] width 1512 height 435
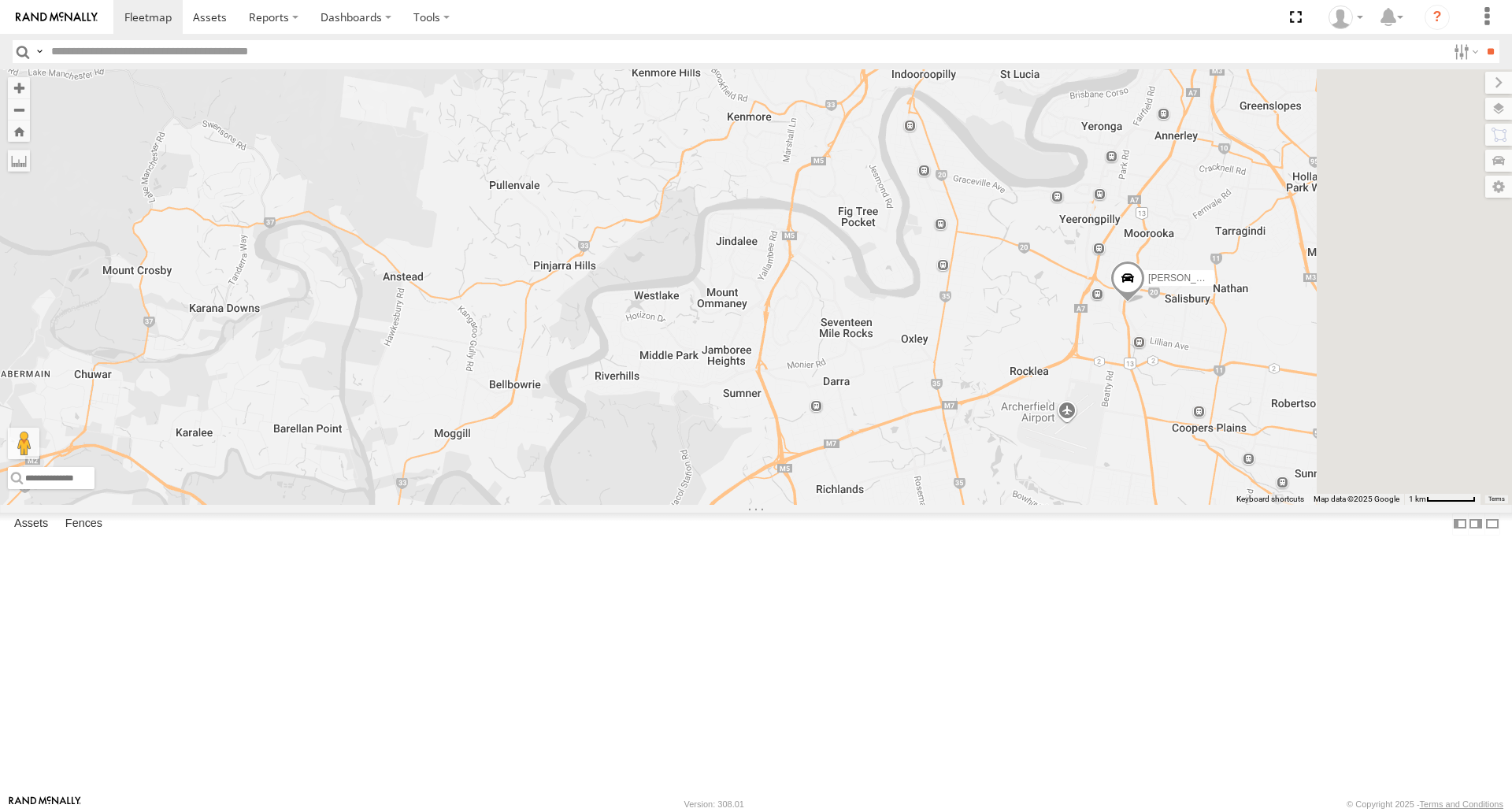
drag, startPoint x: 929, startPoint y: 459, endPoint x: 878, endPoint y: 512, distance: 73.6
click at [878, 504] on div "Vinh 019IP4 - Hilux Nathan - 017IP4" at bounding box center [756, 286] width 1512 height 435
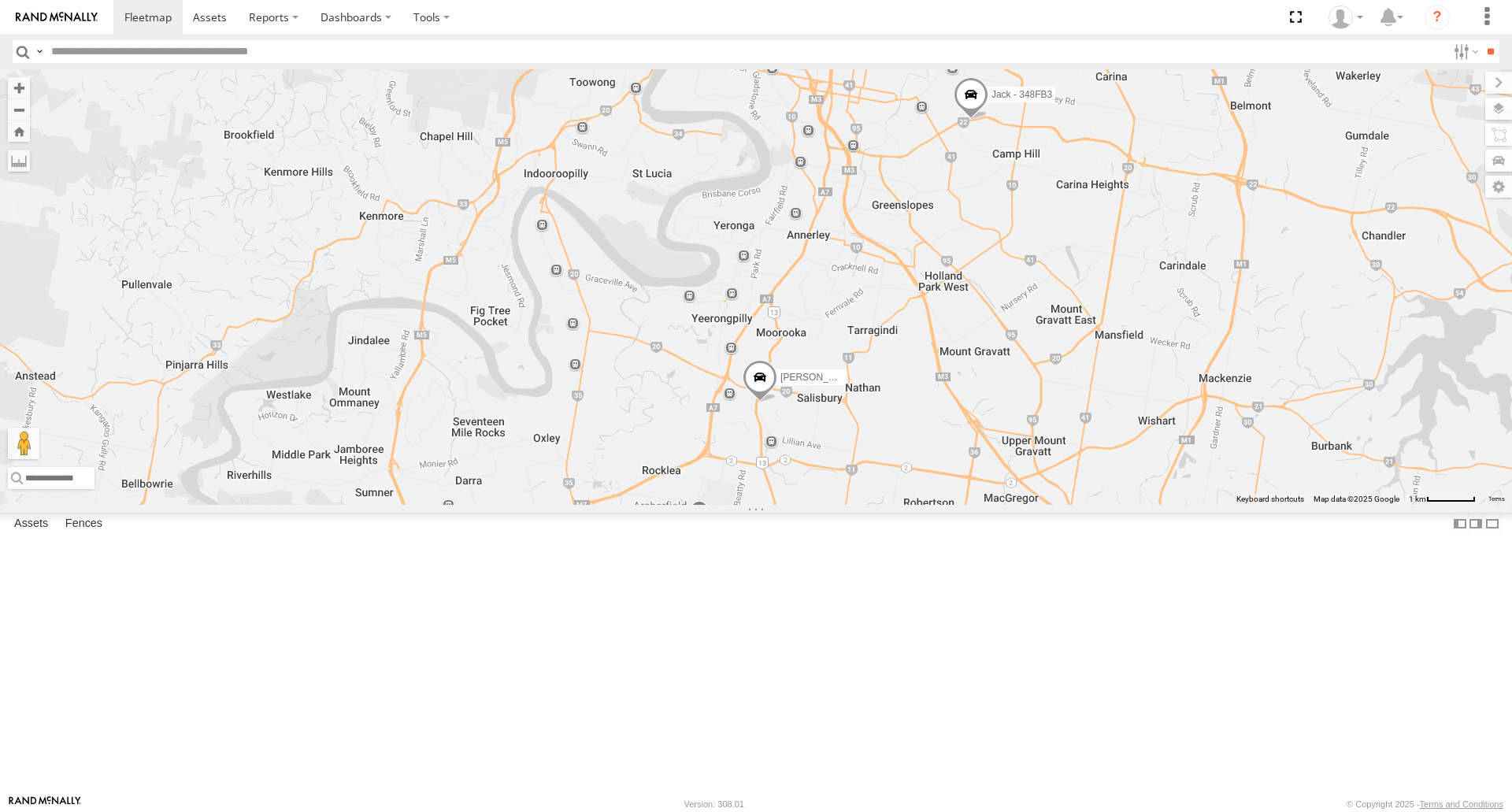
drag, startPoint x: 1114, startPoint y: 426, endPoint x: 890, endPoint y: 435, distance: 224.2
click at [869, 437] on div "Vinh 019IP4 - Hilux Nathan - 017IP4 Jack - 348FB3 Robbie Sparksman- 817BG4 Crai…" at bounding box center [756, 286] width 1512 height 435
